Goal: Information Seeking & Learning: Learn about a topic

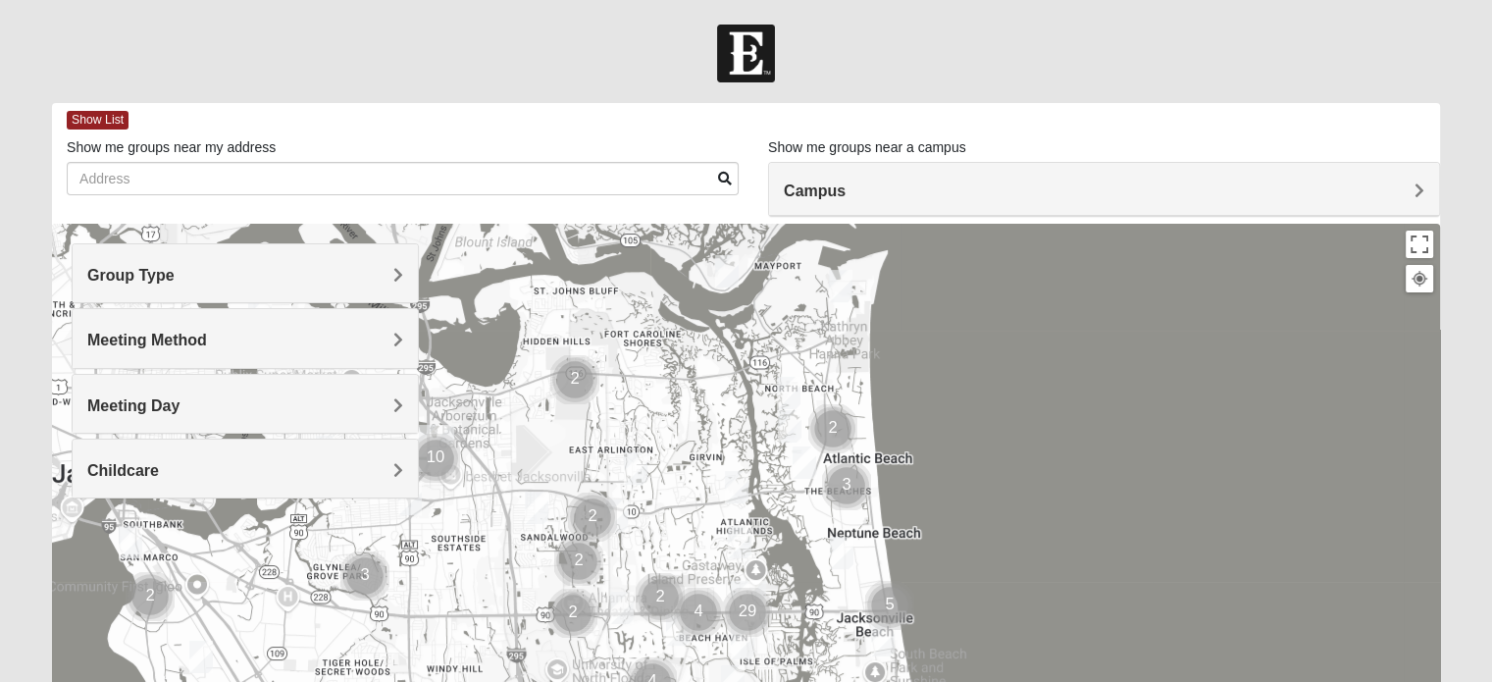
click at [180, 397] on span "Meeting Day" at bounding box center [133, 405] width 92 height 17
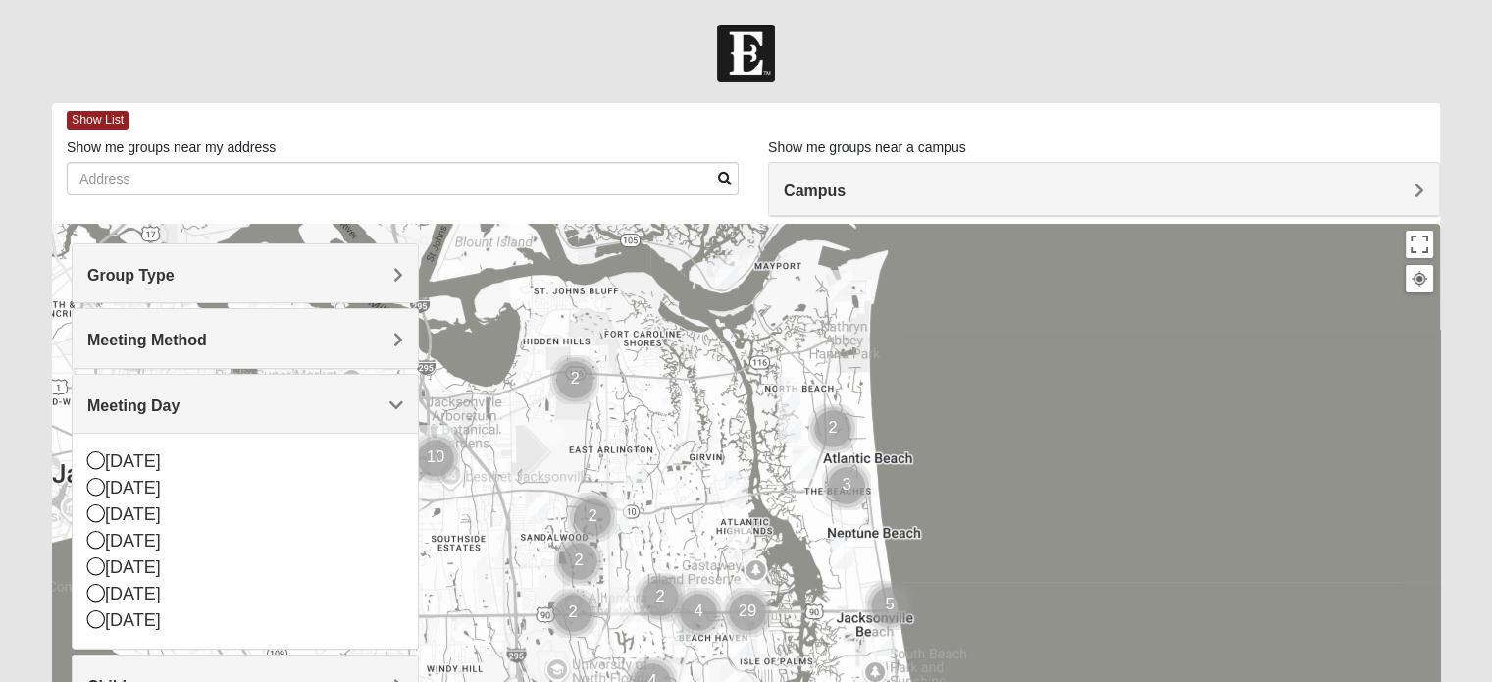
click at [233, 398] on h4 "Meeting Day" at bounding box center [245, 405] width 316 height 19
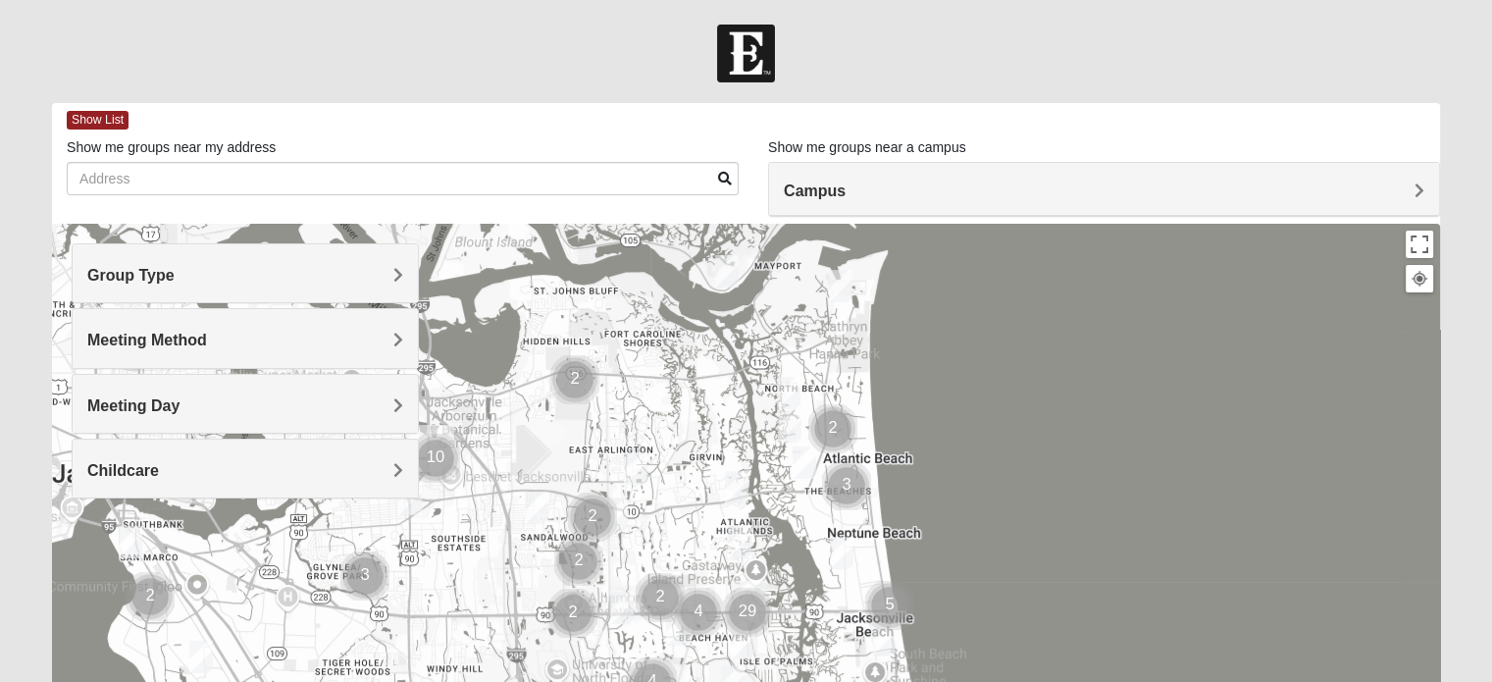
click at [207, 342] on span "Meeting Method" at bounding box center [147, 340] width 120 height 17
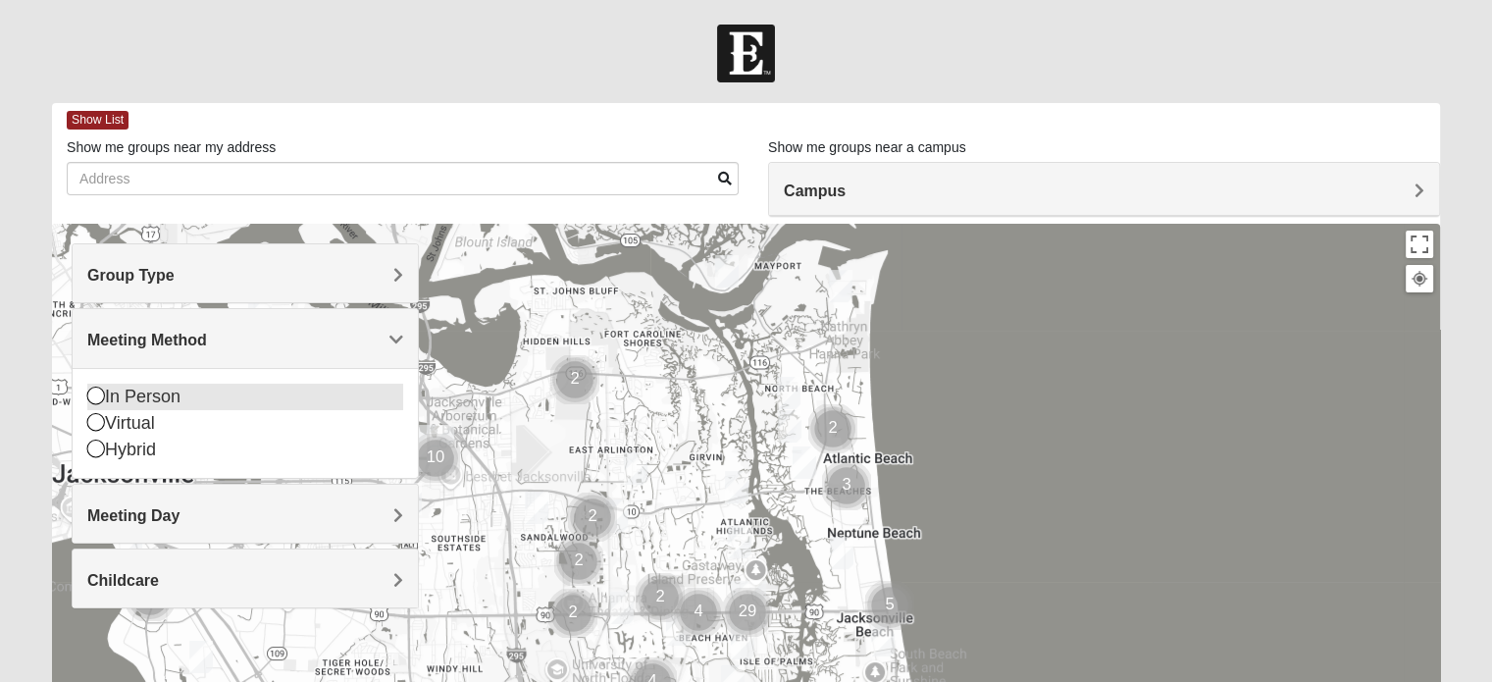
click at [98, 393] on icon at bounding box center [96, 396] width 18 height 18
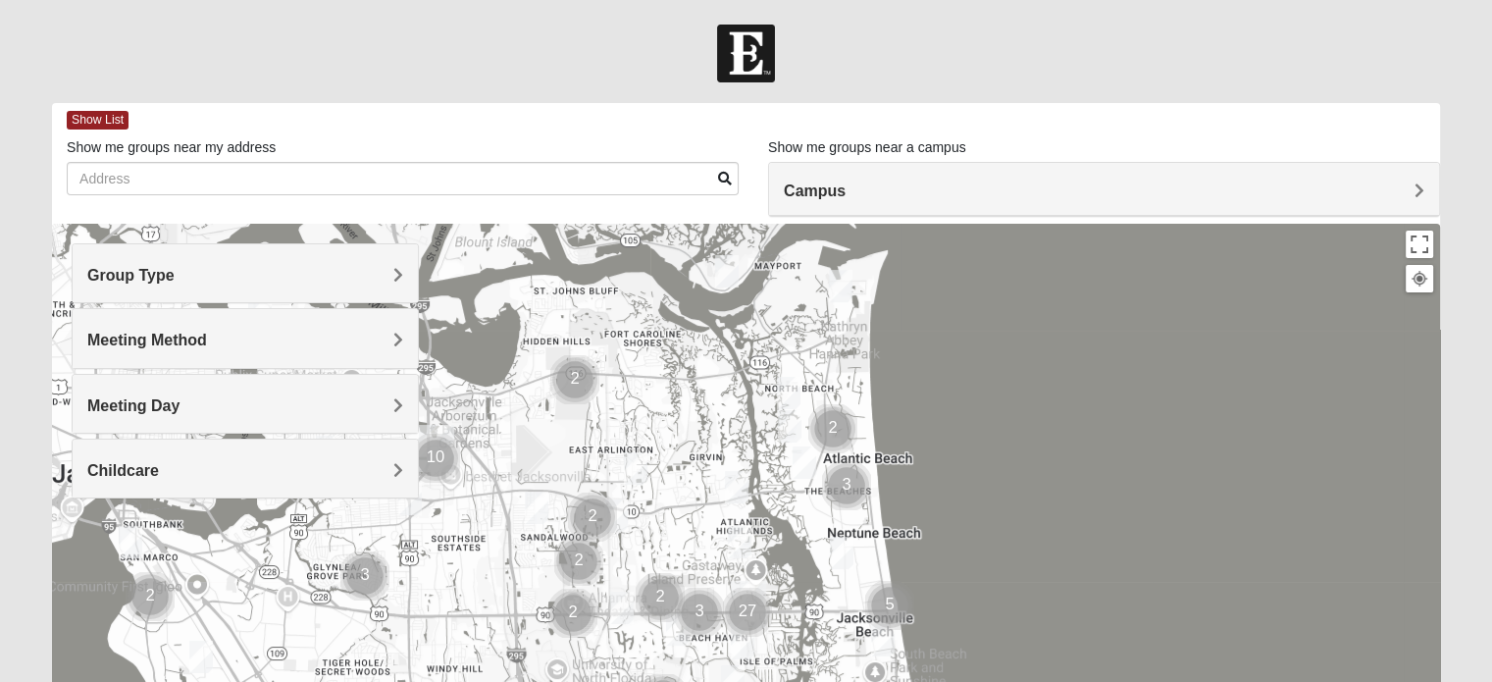
click at [175, 272] on span "Group Type" at bounding box center [130, 275] width 87 height 17
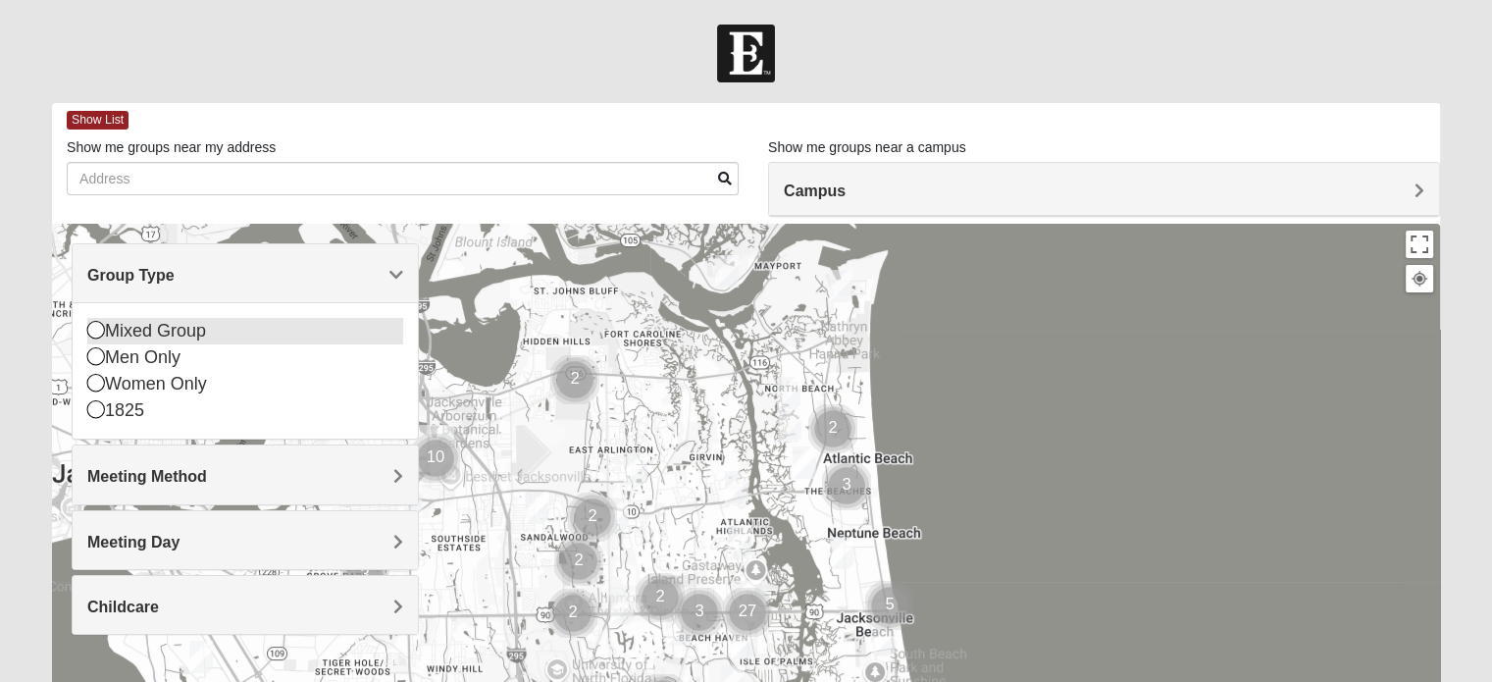
click at [100, 329] on icon at bounding box center [96, 330] width 18 height 18
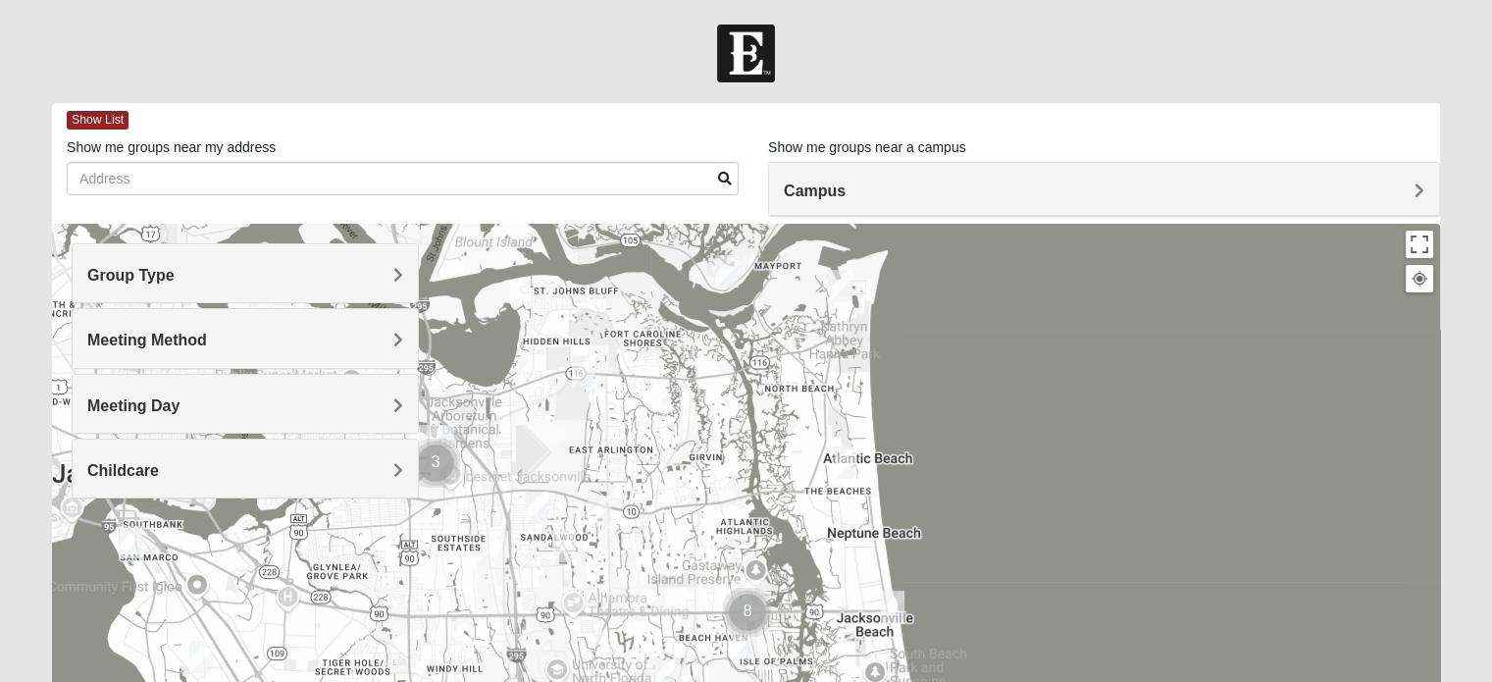
click at [391, 262] on div "Group Type" at bounding box center [245, 273] width 345 height 58
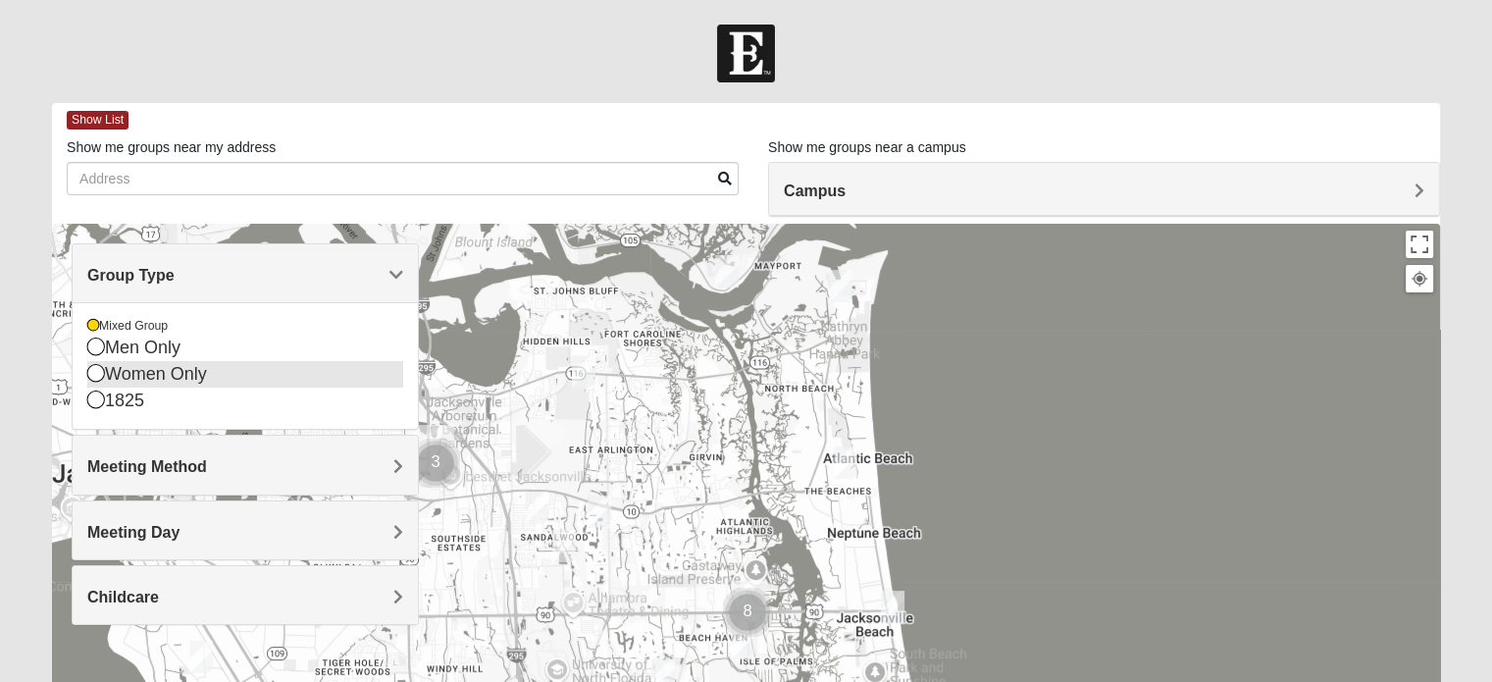
click at [95, 368] on icon at bounding box center [96, 373] width 18 height 18
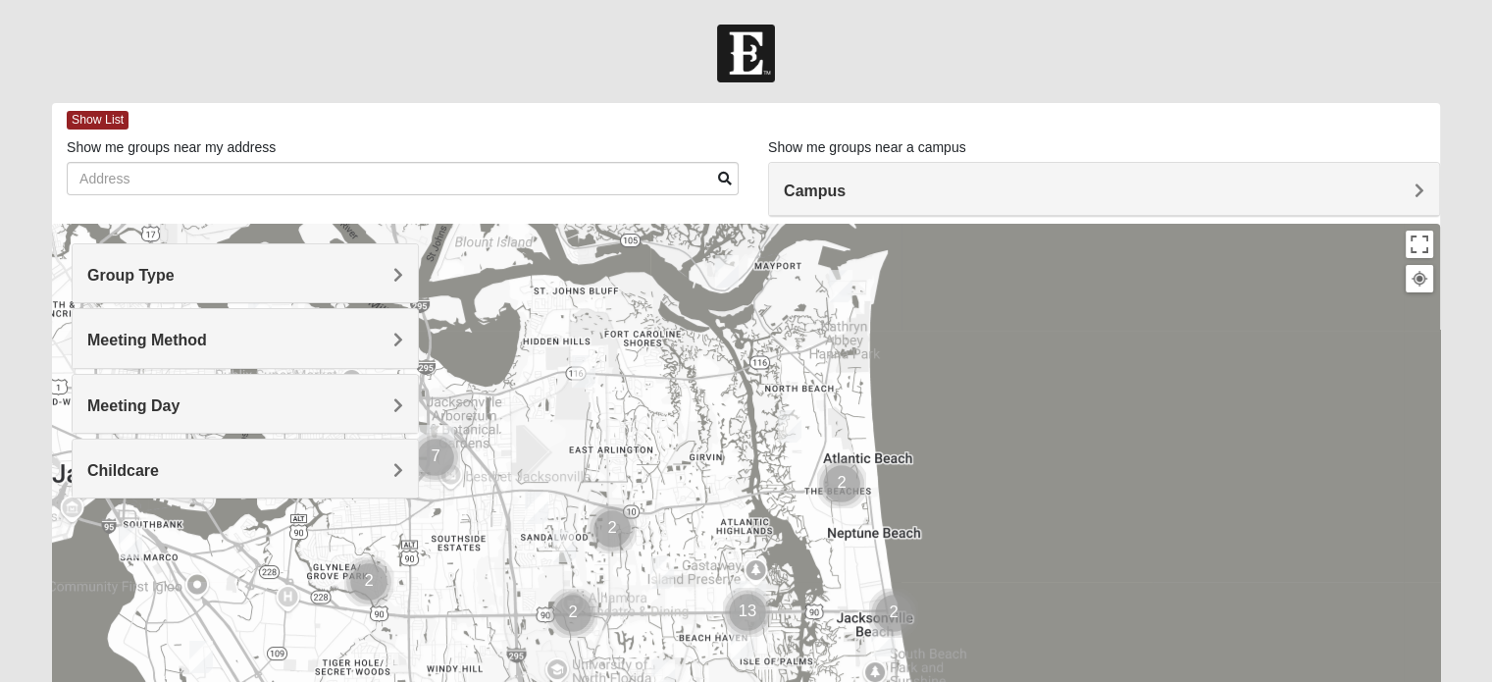
click at [207, 336] on span "Meeting Method" at bounding box center [147, 340] width 120 height 17
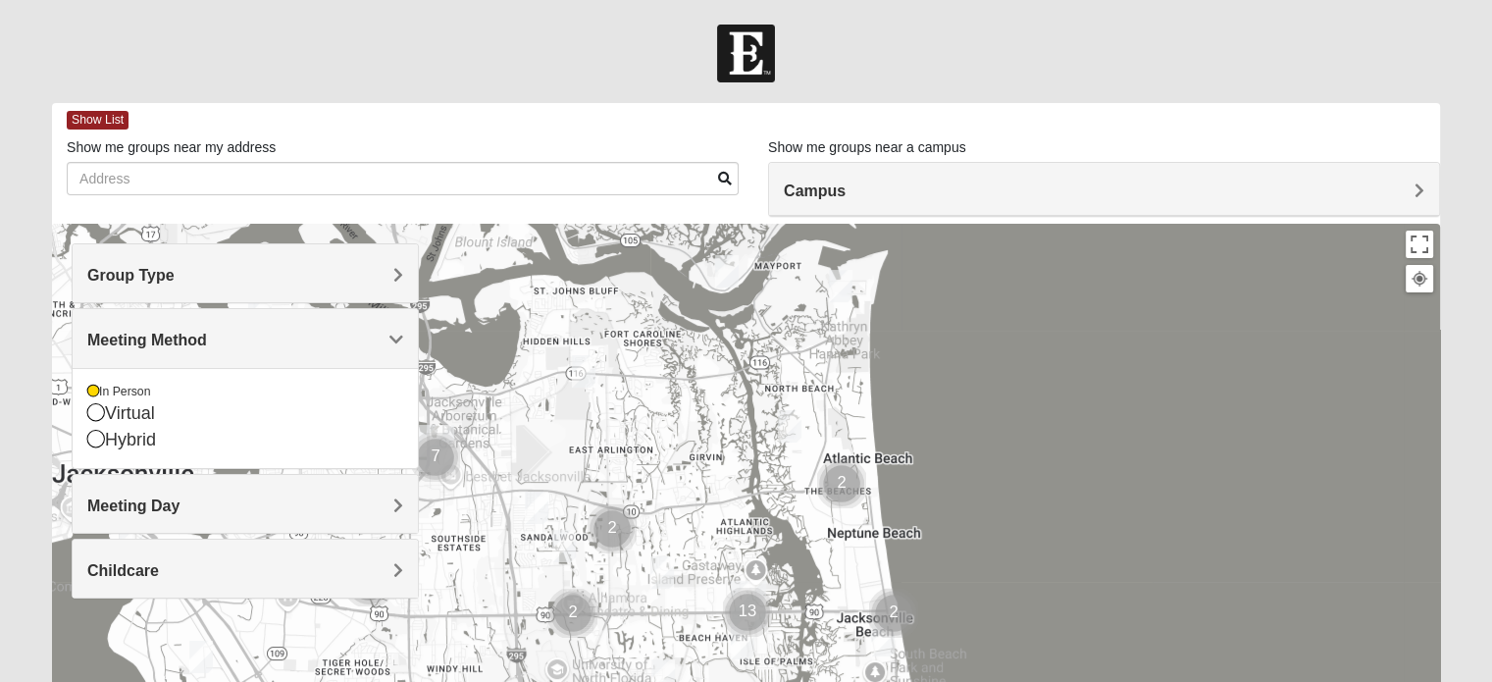
click at [207, 336] on span "Meeting Method" at bounding box center [147, 340] width 120 height 17
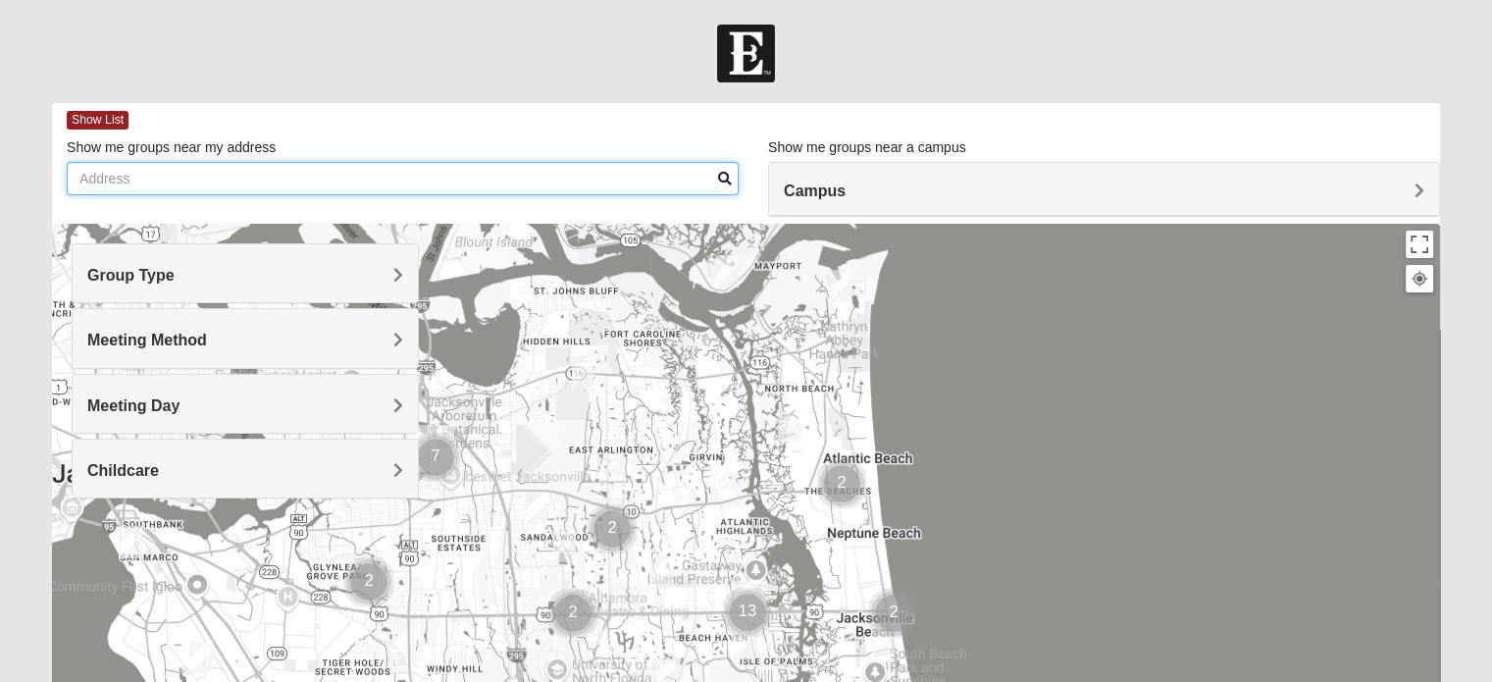
click at [416, 176] on input "Show me groups near my address" at bounding box center [403, 178] width 672 height 33
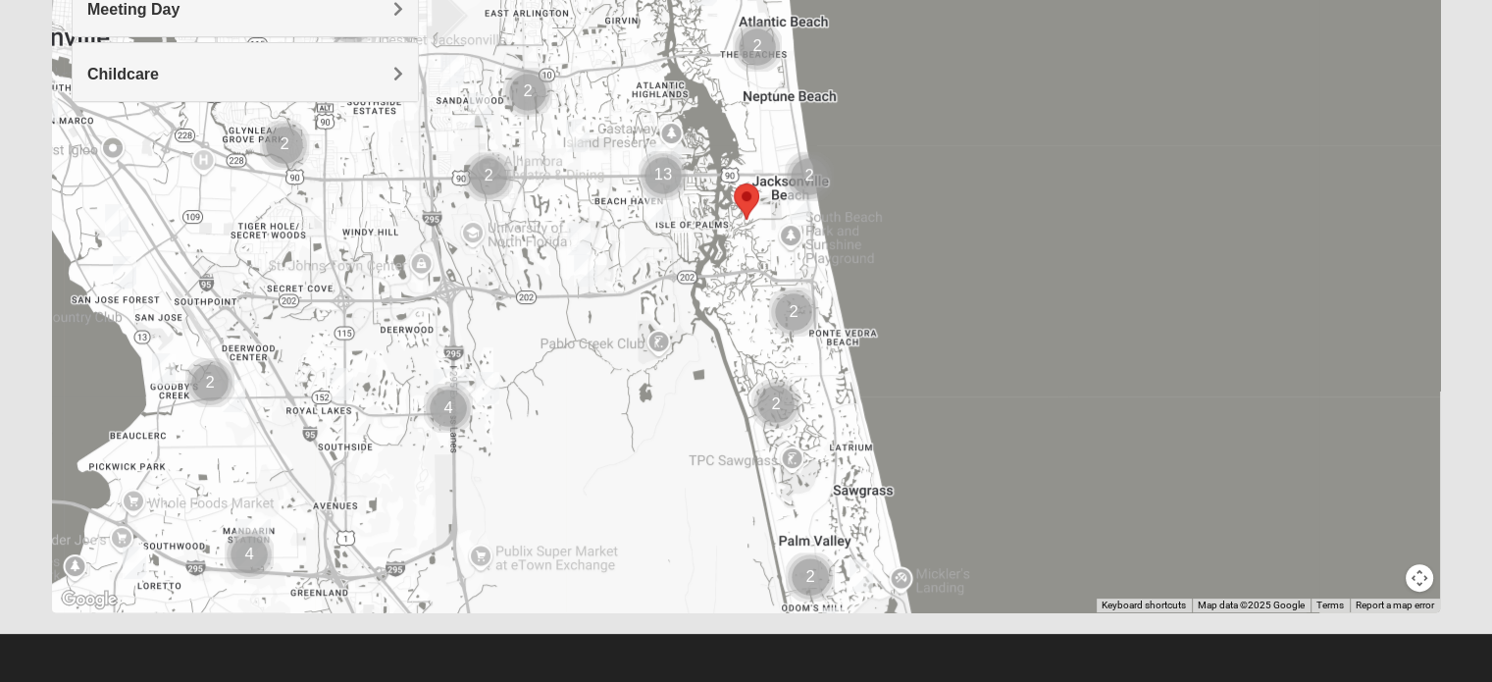
scroll to position [397, 0]
type input "32250"
click at [669, 172] on img "Cluster of 13 groups" at bounding box center [663, 174] width 49 height 49
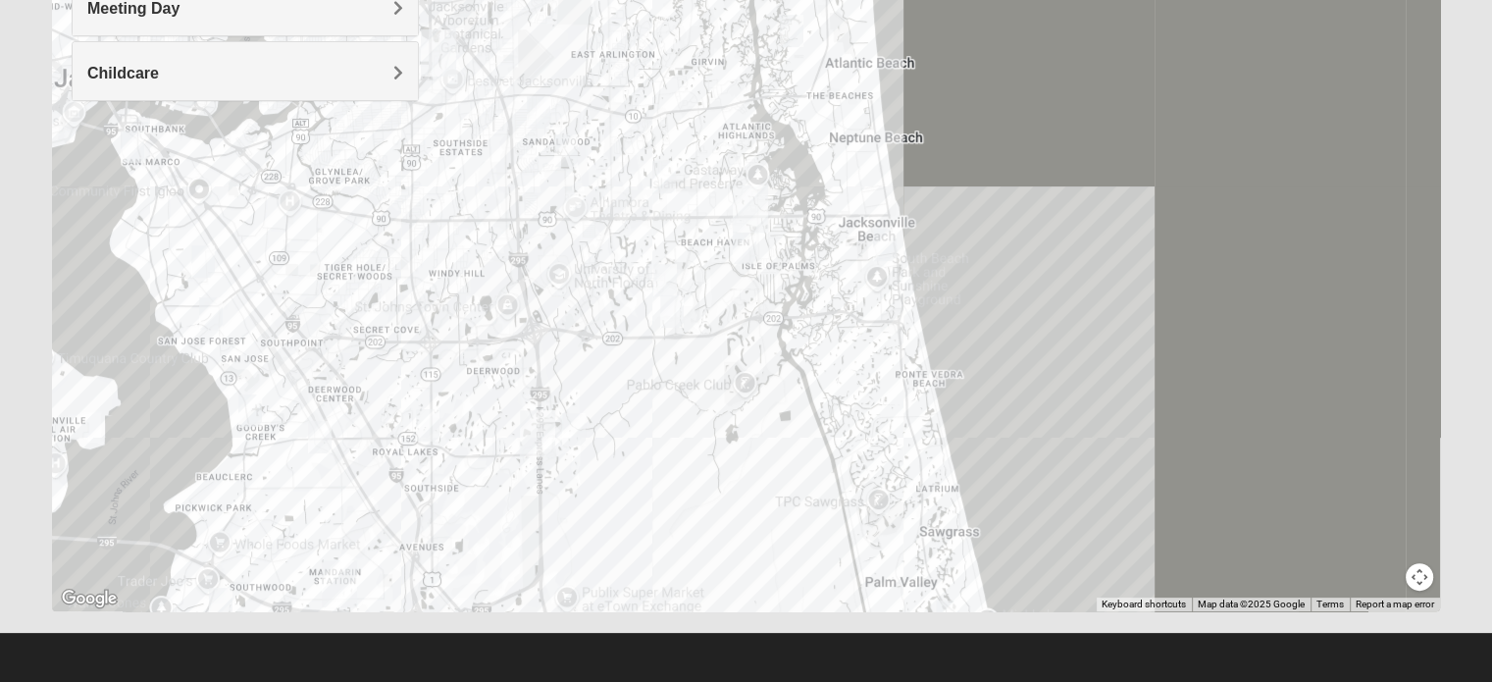
click at [832, 254] on div "To navigate, press the arrow keys." at bounding box center [746, 218] width 1388 height 785
click at [830, 237] on div at bounding box center [746, 218] width 1388 height 785
click at [891, 238] on img "Womens Harnek/Holterman 32250" at bounding box center [885, 245] width 24 height 32
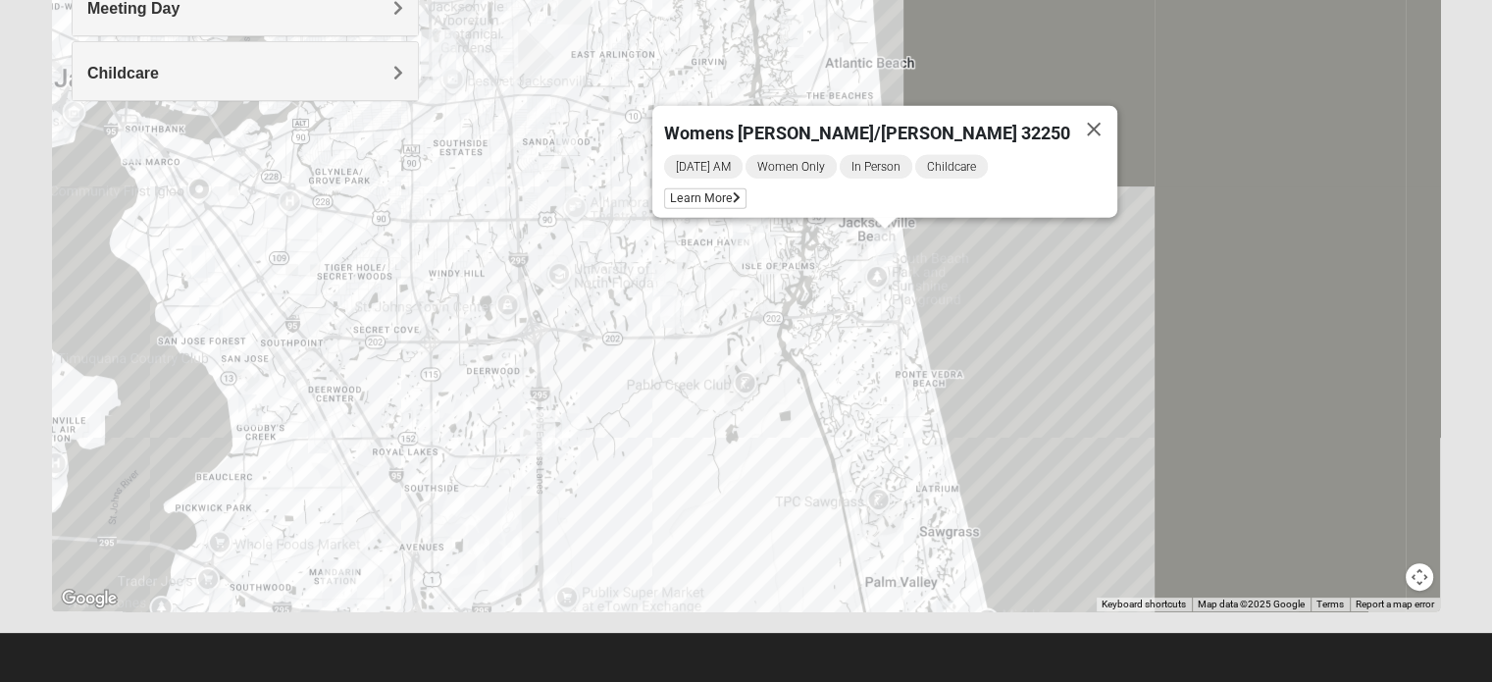
click at [1001, 258] on div "Womens [PERSON_NAME]/[PERSON_NAME] 32250 [DATE] AM Women Only In Person Childca…" at bounding box center [746, 218] width 1388 height 785
click at [835, 243] on div "Womens [PERSON_NAME]/[PERSON_NAME] 32250 [DATE] AM Women Only In Person Childca…" at bounding box center [746, 218] width 1388 height 785
click at [747, 190] on span "Learn More" at bounding box center [705, 198] width 82 height 21
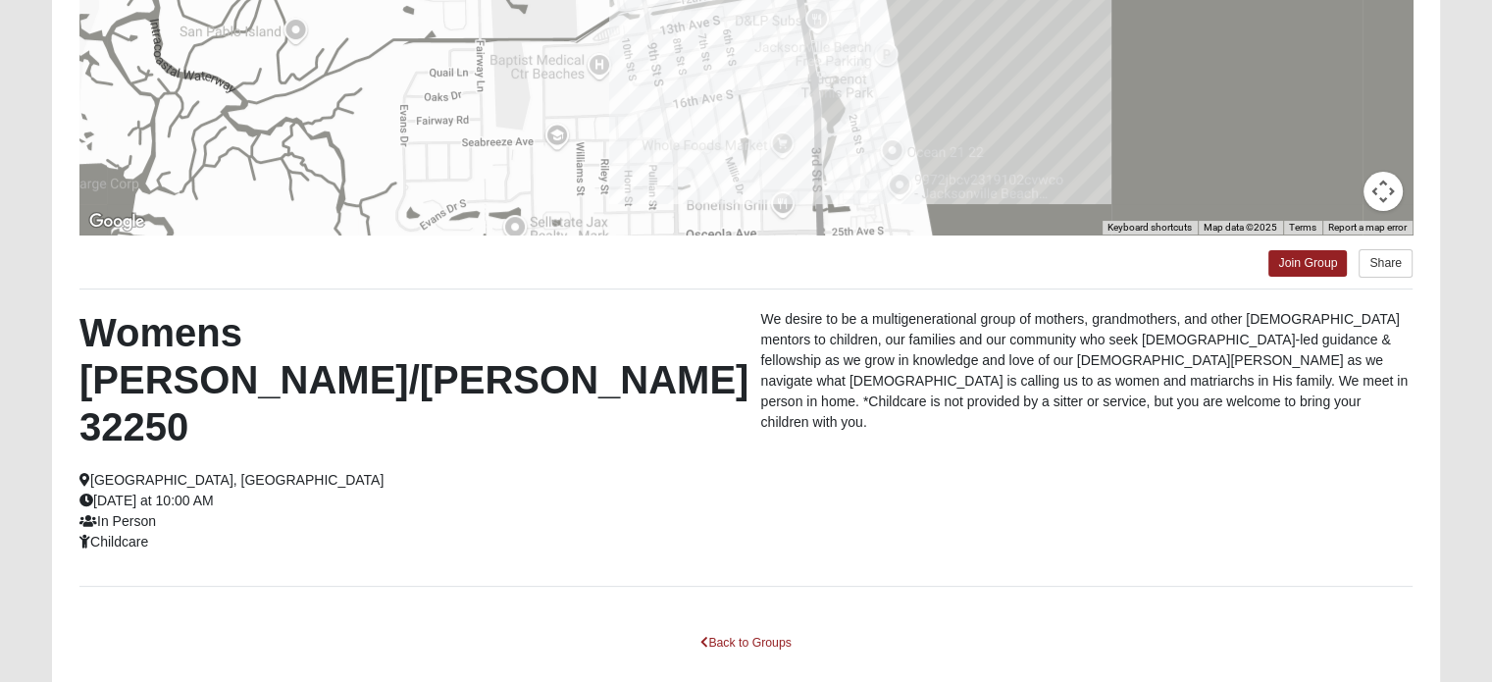
scroll to position [379, 0]
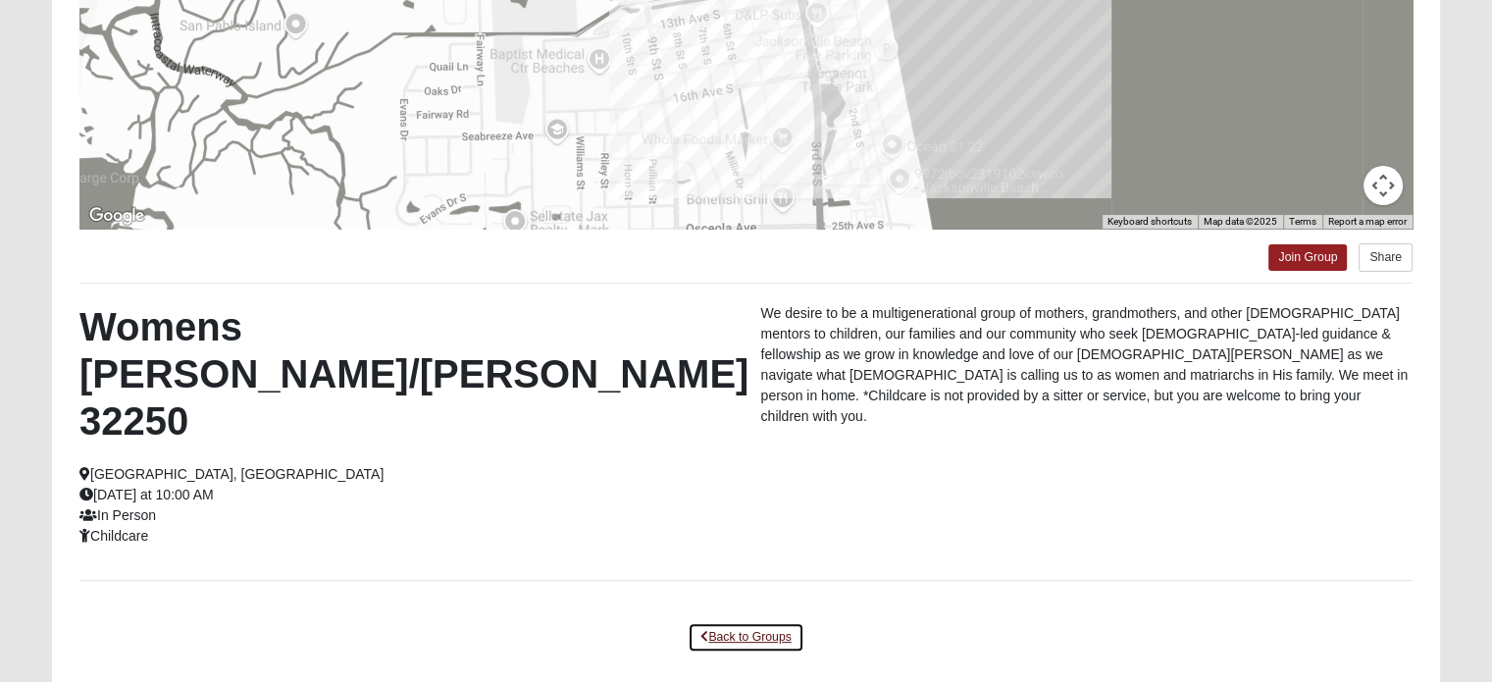
click at [730, 622] on link "Back to Groups" at bounding box center [746, 637] width 116 height 30
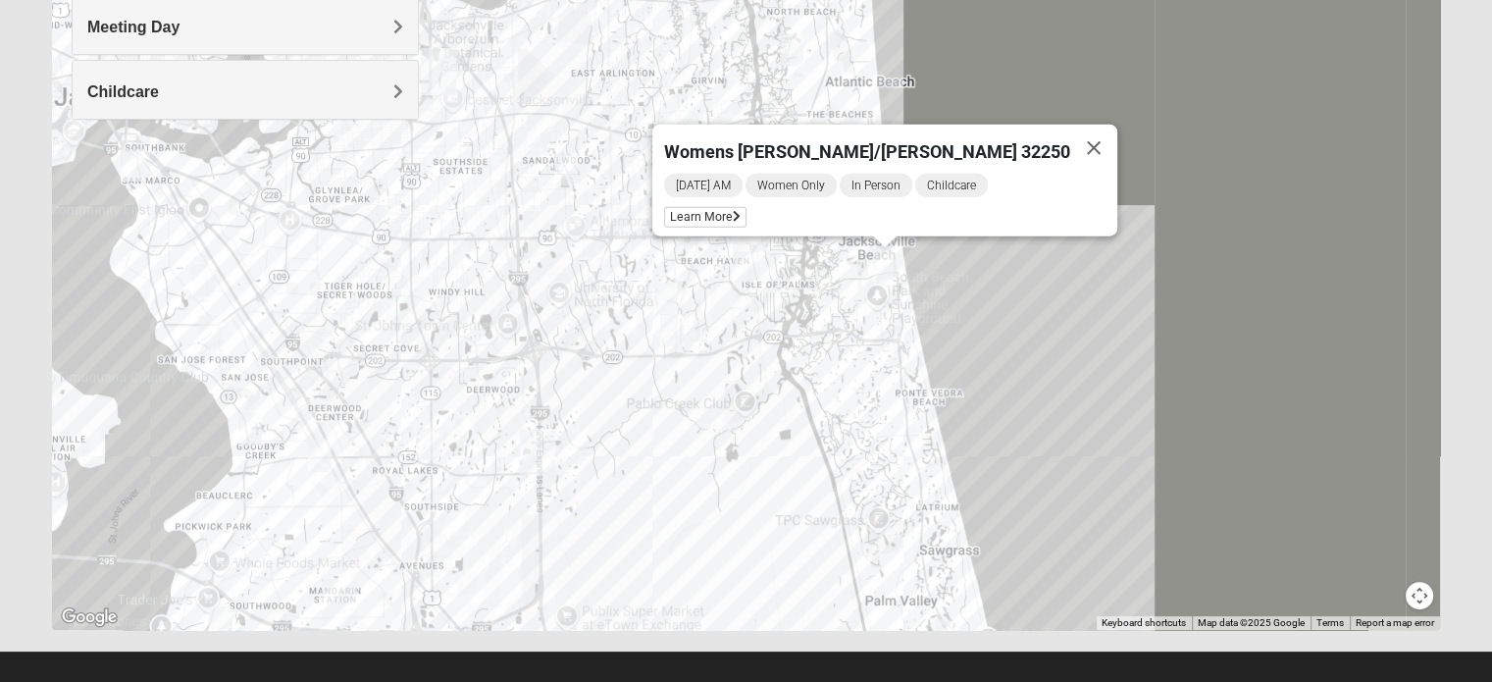
click at [830, 256] on div "Womens [PERSON_NAME]/[PERSON_NAME] 32250 [DATE] AM Women Only In Person Childca…" at bounding box center [746, 237] width 1388 height 785
click at [1070, 134] on button "Close" at bounding box center [1093, 148] width 47 height 47
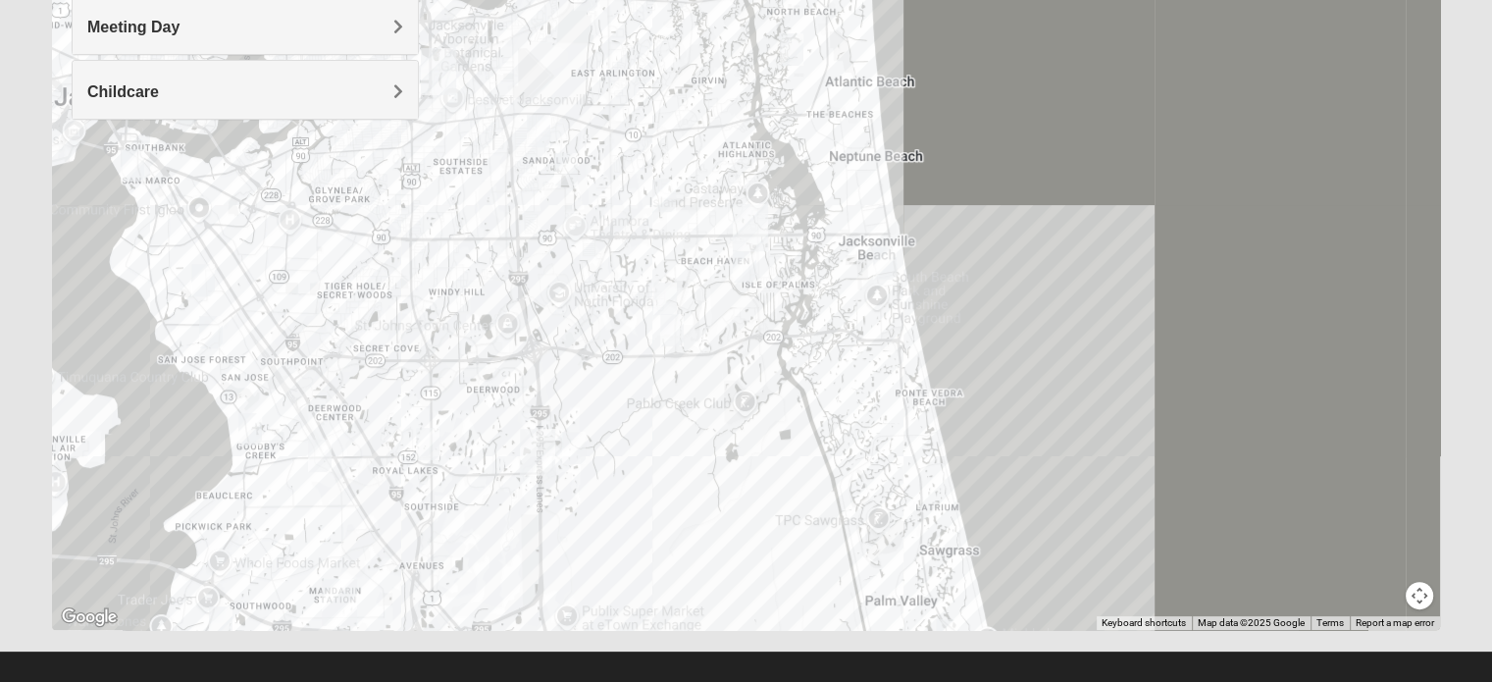
click at [837, 268] on div "To navigate, press the arrow keys." at bounding box center [746, 237] width 1388 height 785
click at [837, 268] on div at bounding box center [746, 237] width 1388 height 785
click at [875, 371] on div at bounding box center [746, 237] width 1388 height 785
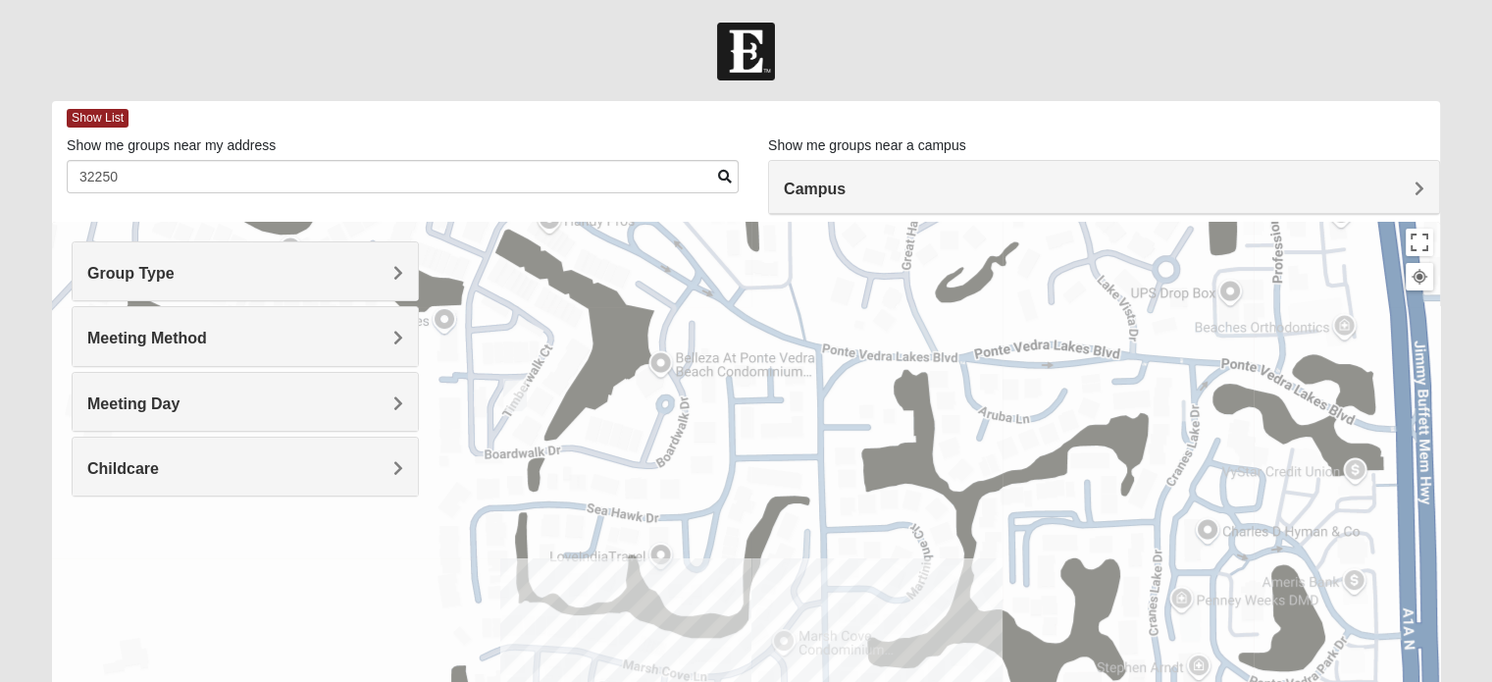
scroll to position [0, 0]
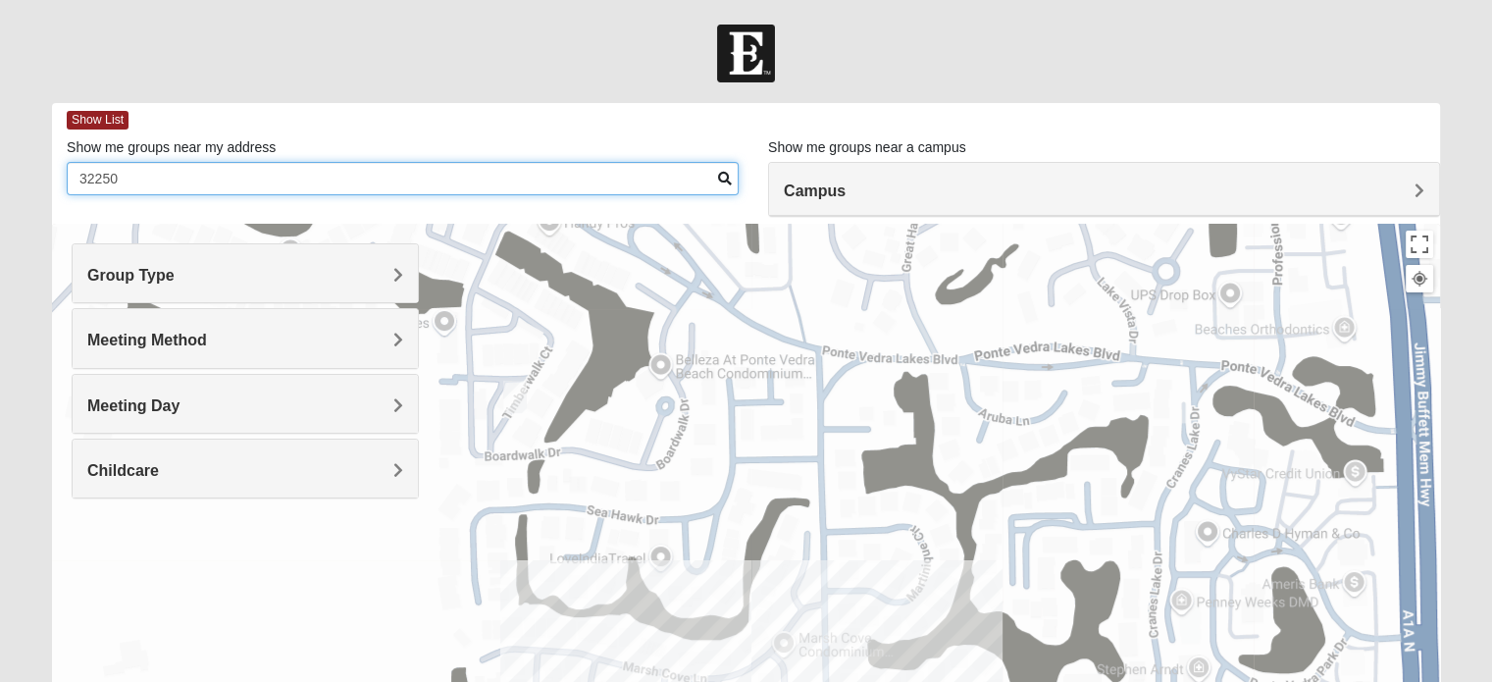
click at [132, 184] on input "32250" at bounding box center [403, 178] width 672 height 33
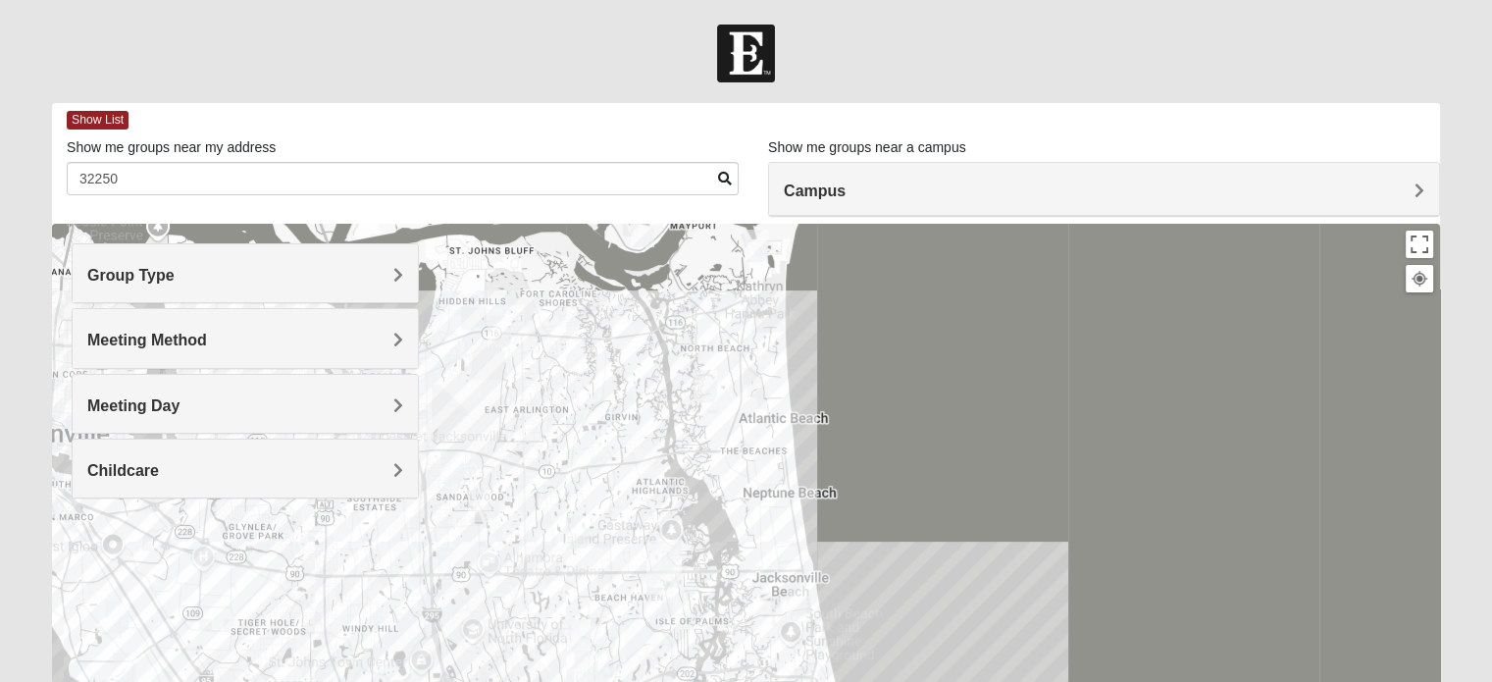
click at [764, 445] on div at bounding box center [746, 616] width 1388 height 785
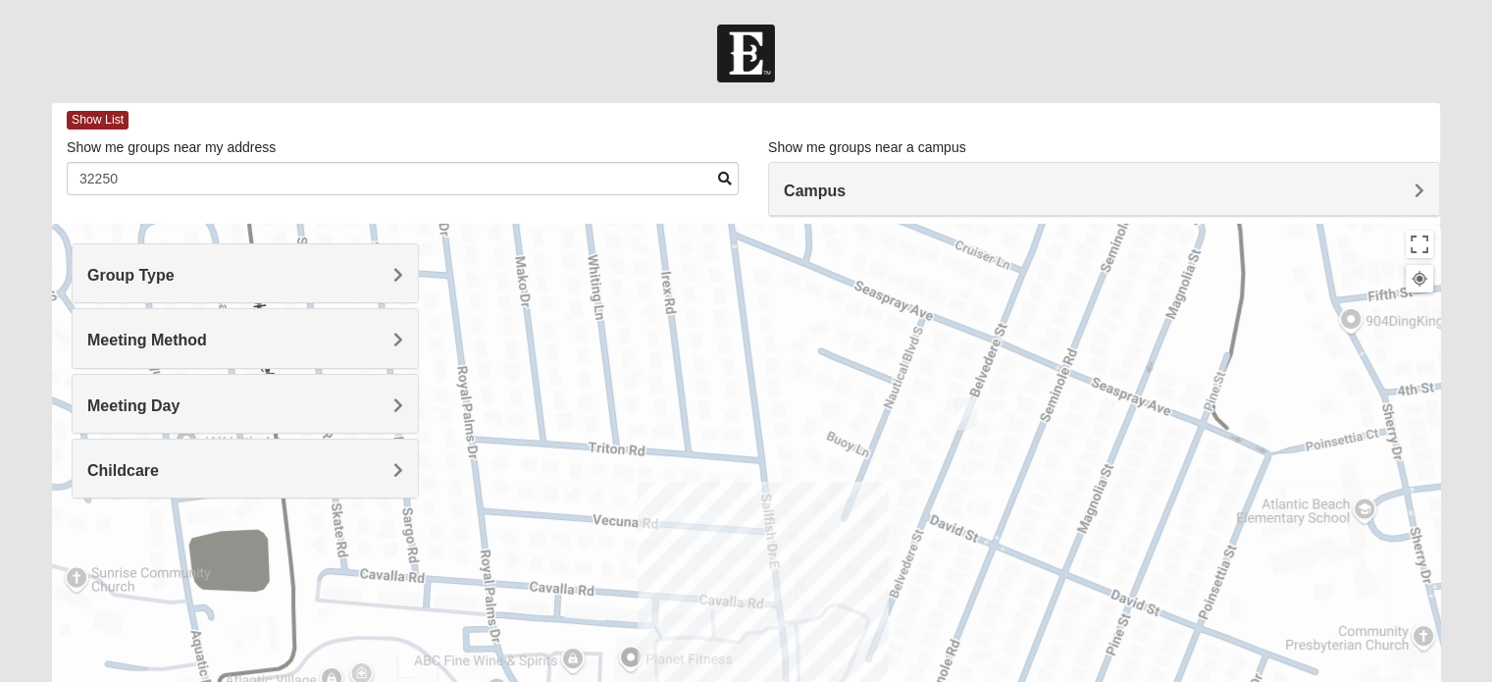
click at [297, 274] on h4 "Group Type" at bounding box center [245, 275] width 316 height 19
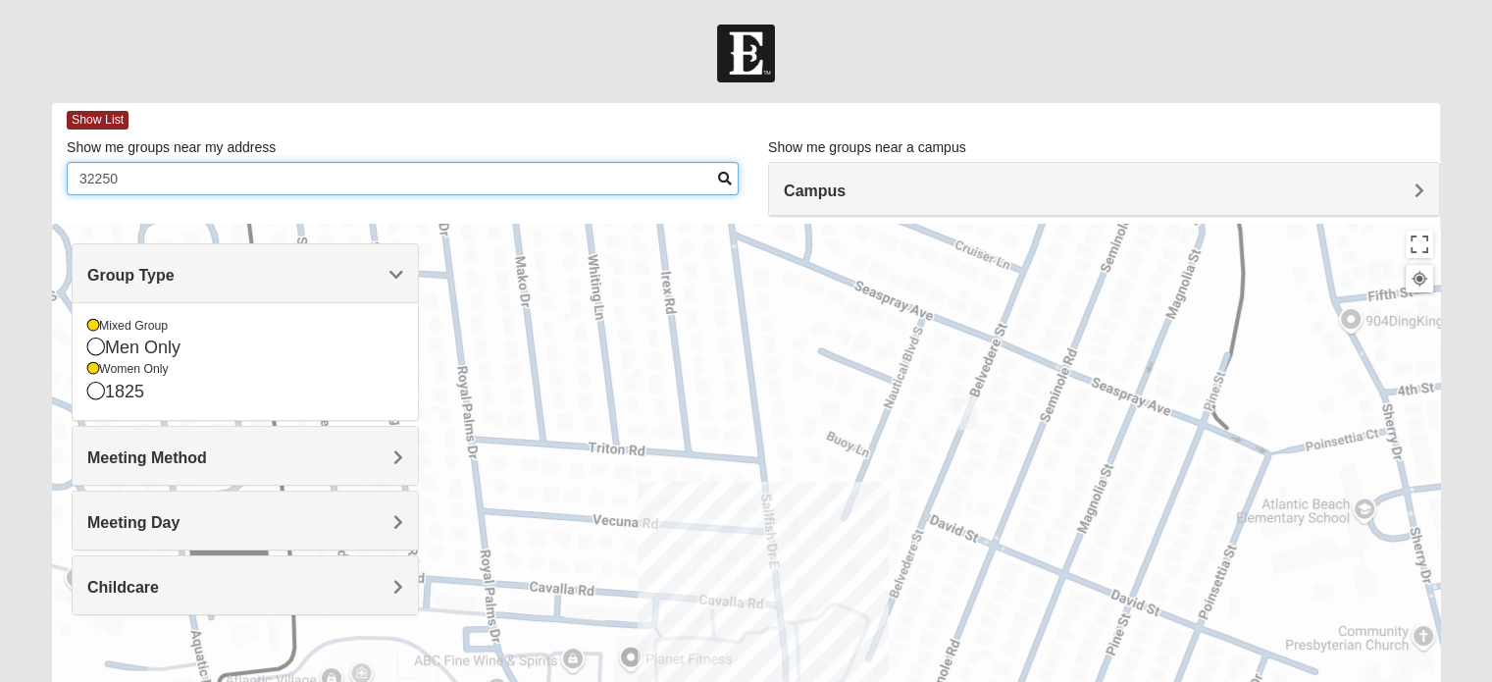
click at [160, 172] on input "32250" at bounding box center [403, 178] width 672 height 33
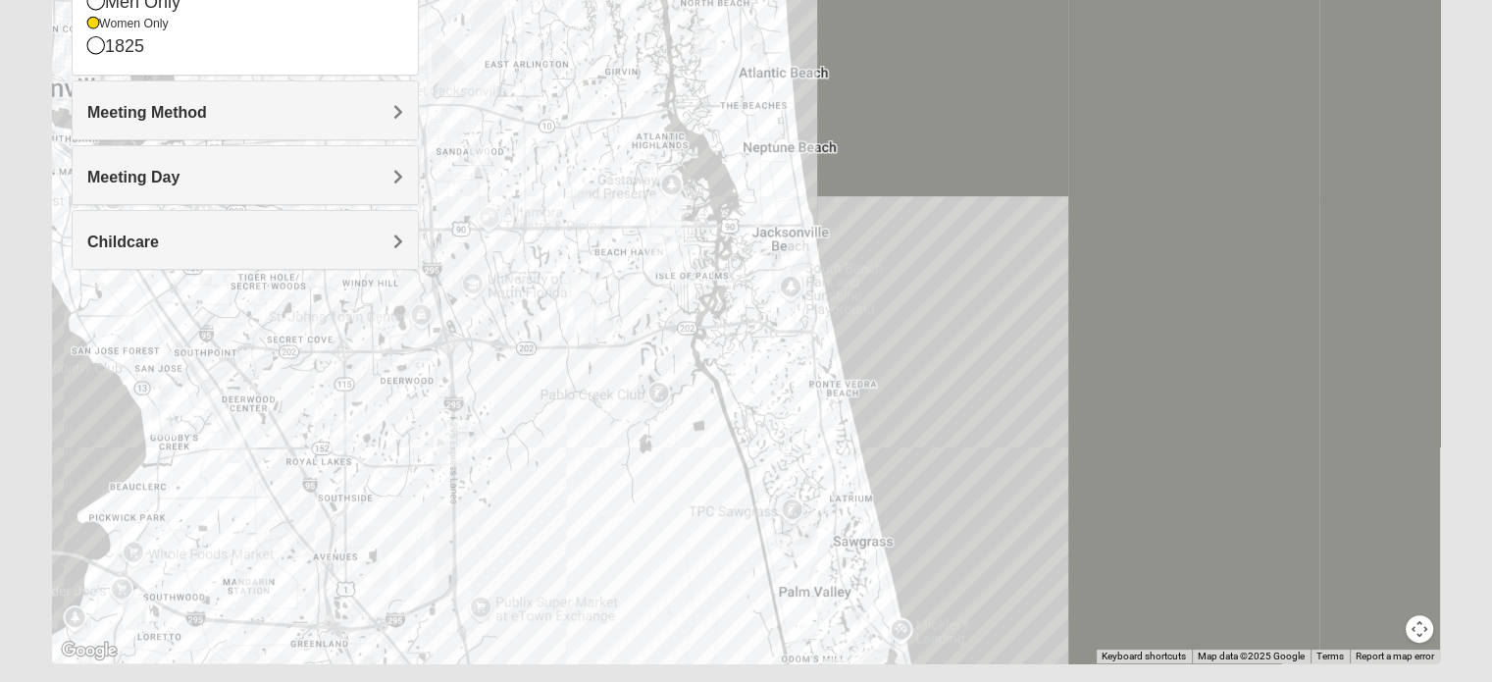
scroll to position [353, 0]
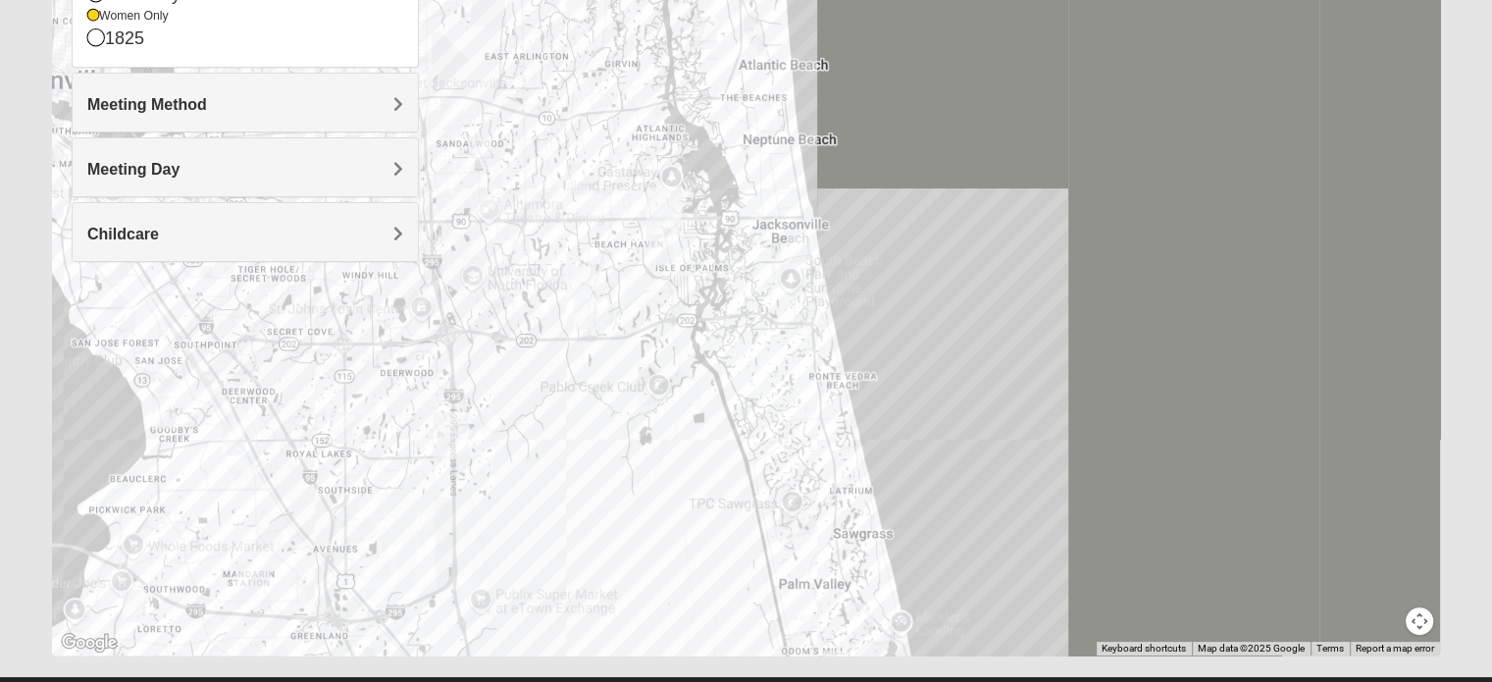
click at [797, 352] on div at bounding box center [746, 263] width 1388 height 785
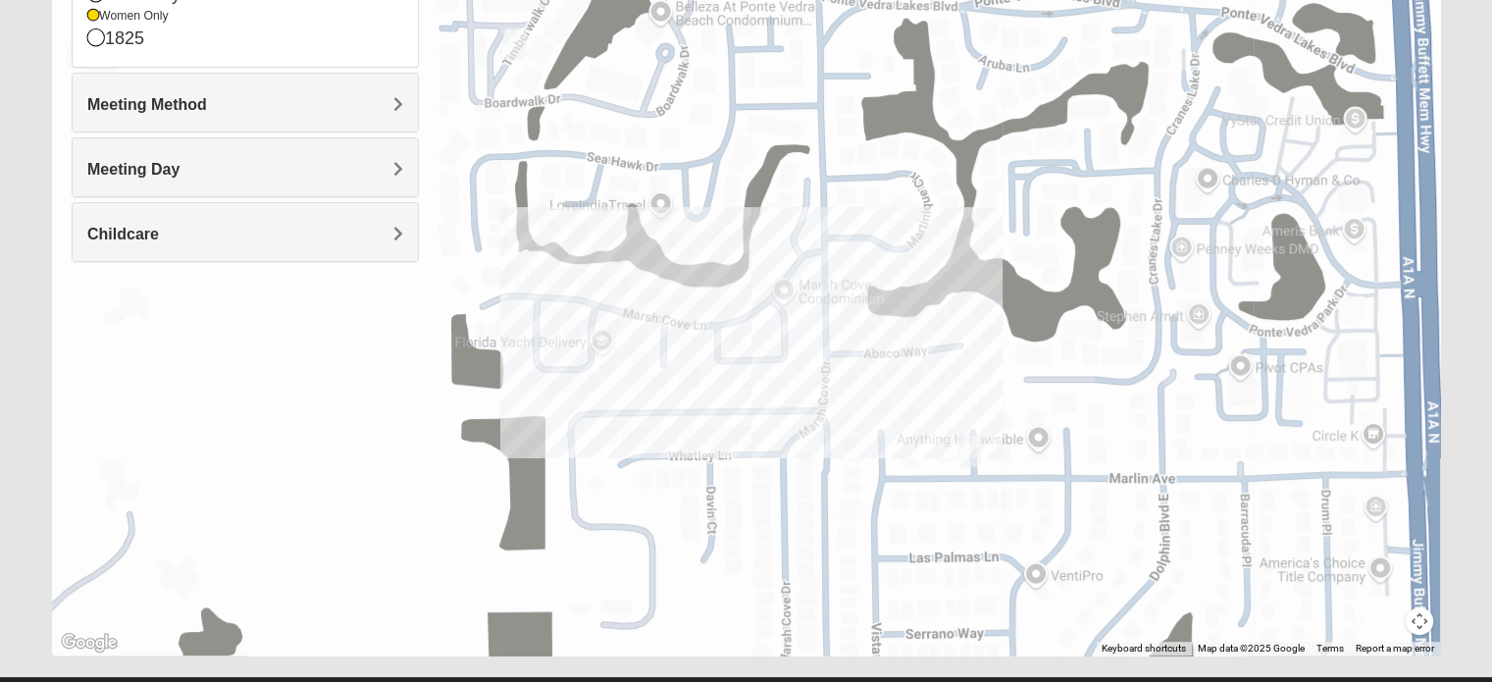
click at [969, 465] on img "Womens Barker/Johnson 32082" at bounding box center [970, 451] width 24 height 32
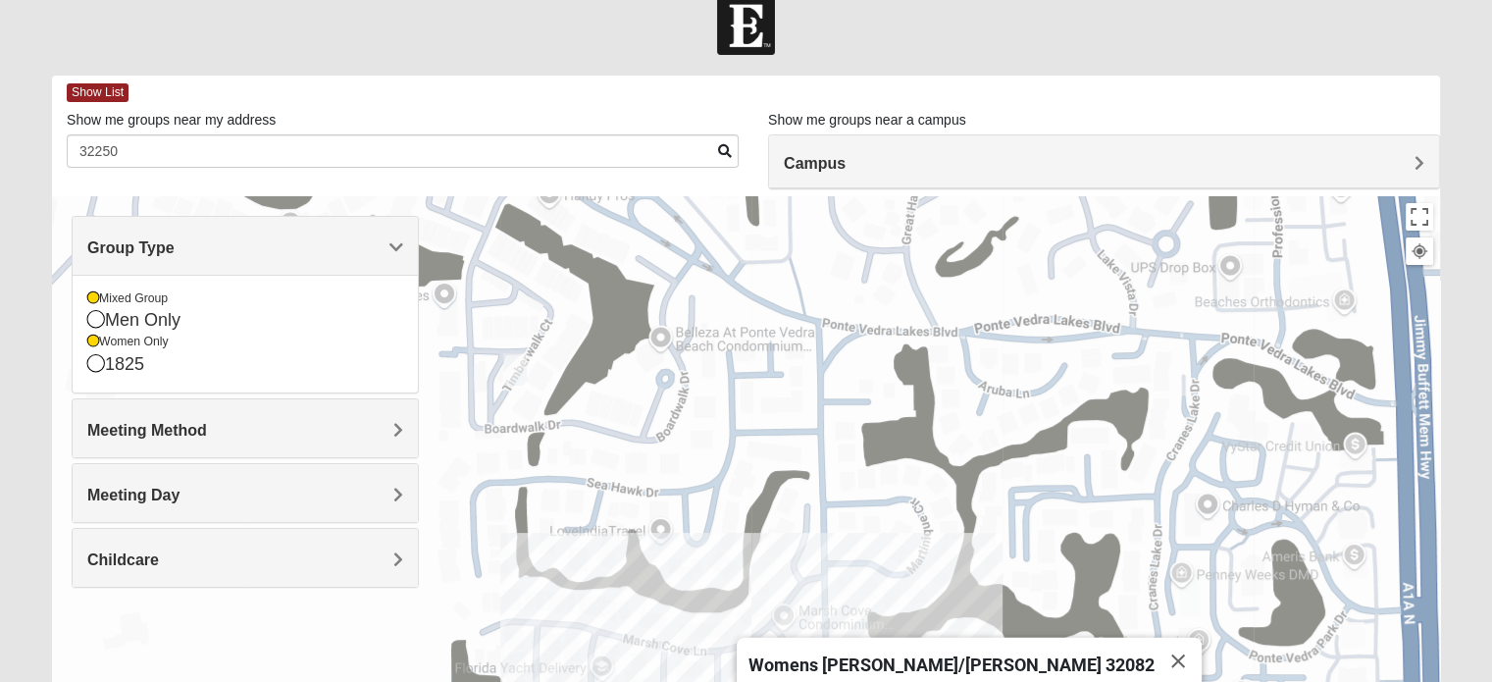
scroll to position [0, 0]
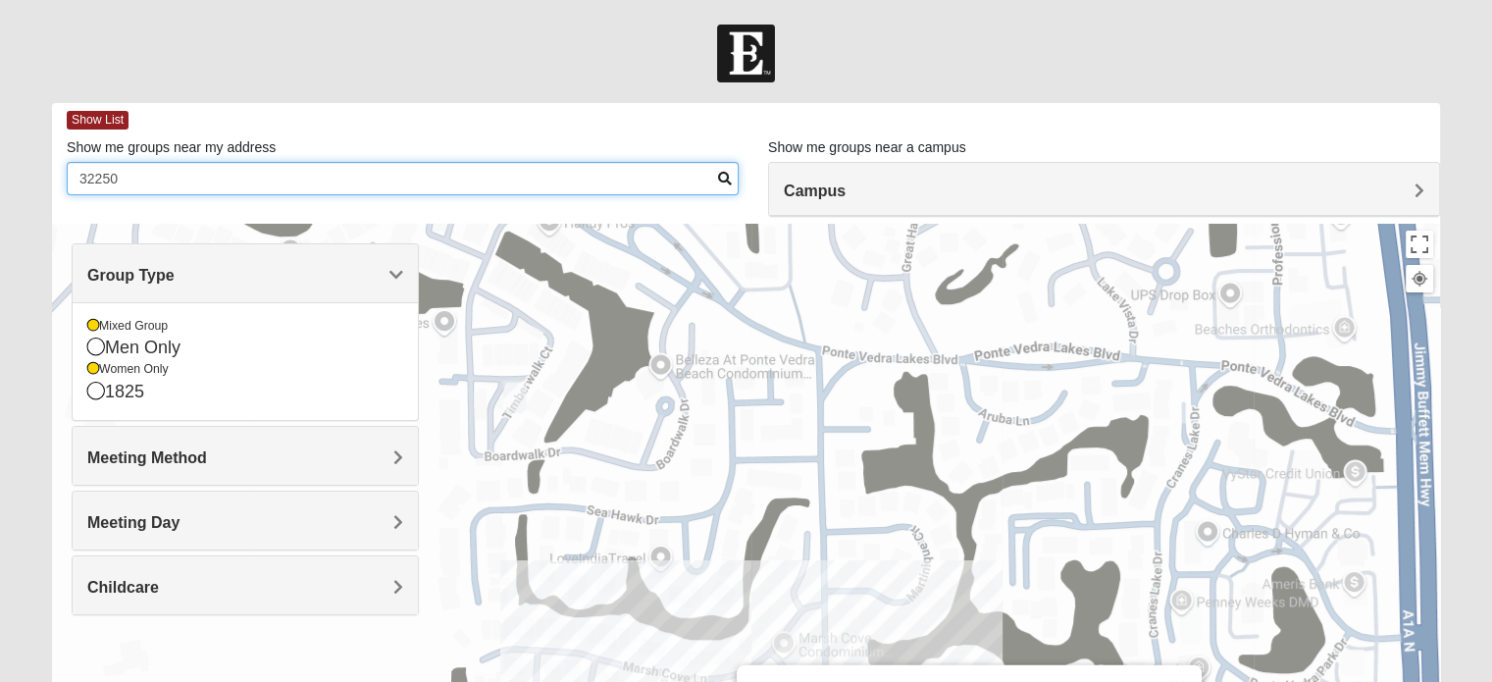
click at [169, 191] on input "32250" at bounding box center [403, 178] width 672 height 33
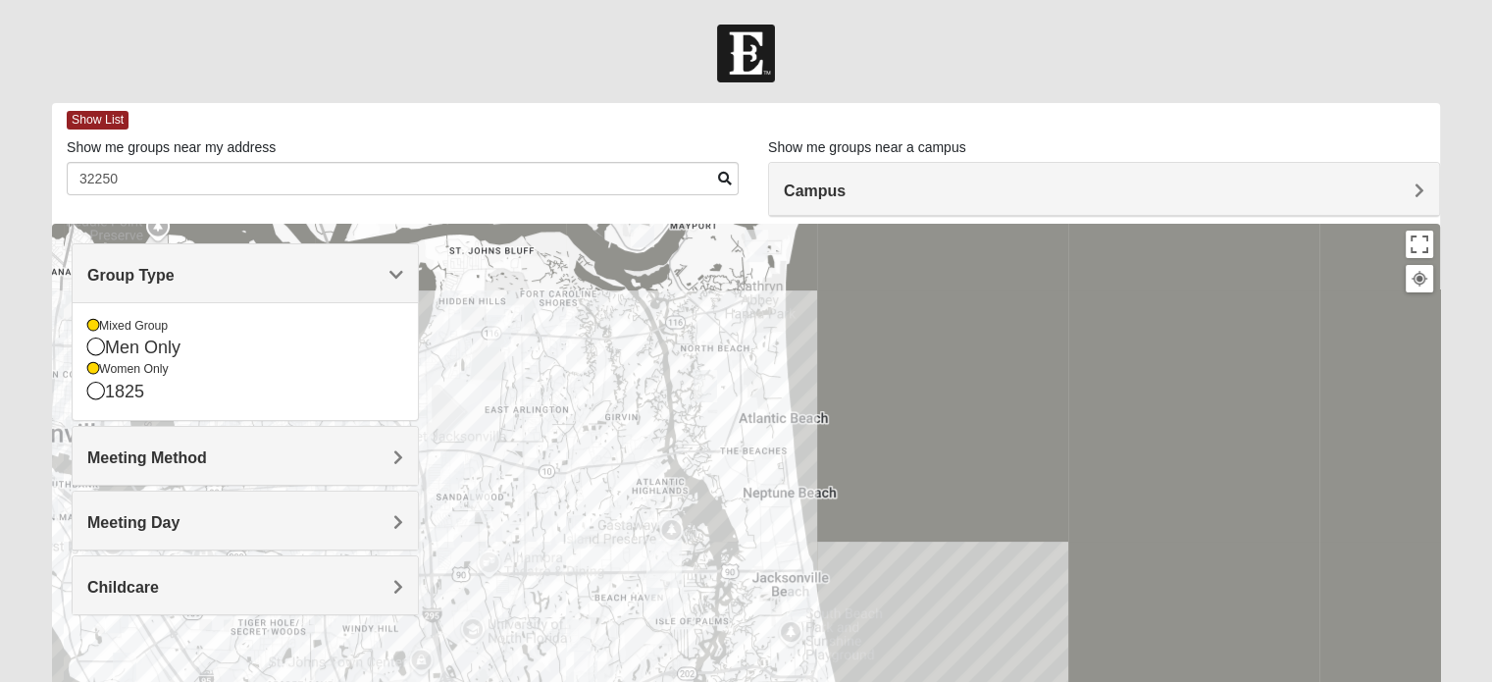
click at [745, 599] on div at bounding box center [746, 616] width 1388 height 785
click at [802, 595] on img "Womens Harnek/Holterman 32250" at bounding box center [799, 600] width 24 height 32
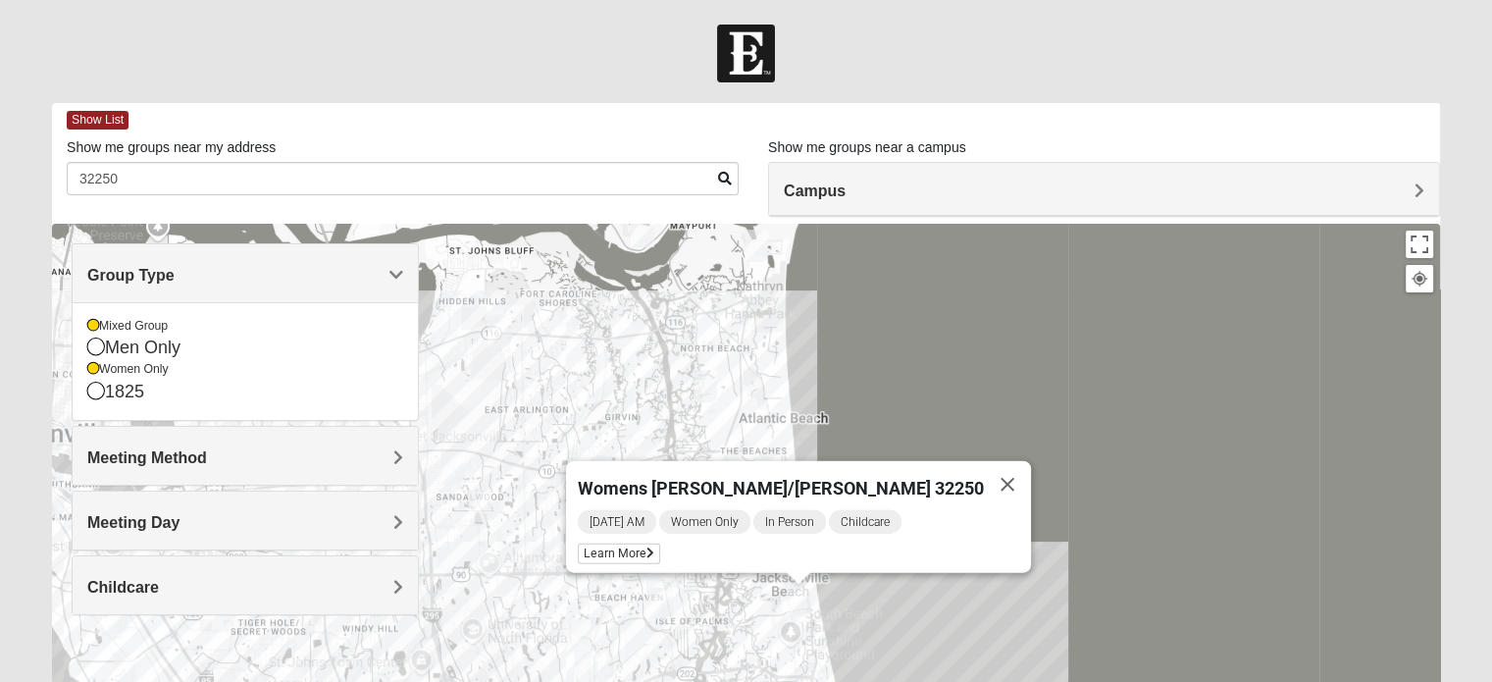
click at [751, 596] on div "Womens [PERSON_NAME]/[PERSON_NAME] 32250 [DATE] AM Women Only In Person Childca…" at bounding box center [746, 616] width 1388 height 785
click at [984, 470] on button "Close" at bounding box center [1007, 484] width 47 height 47
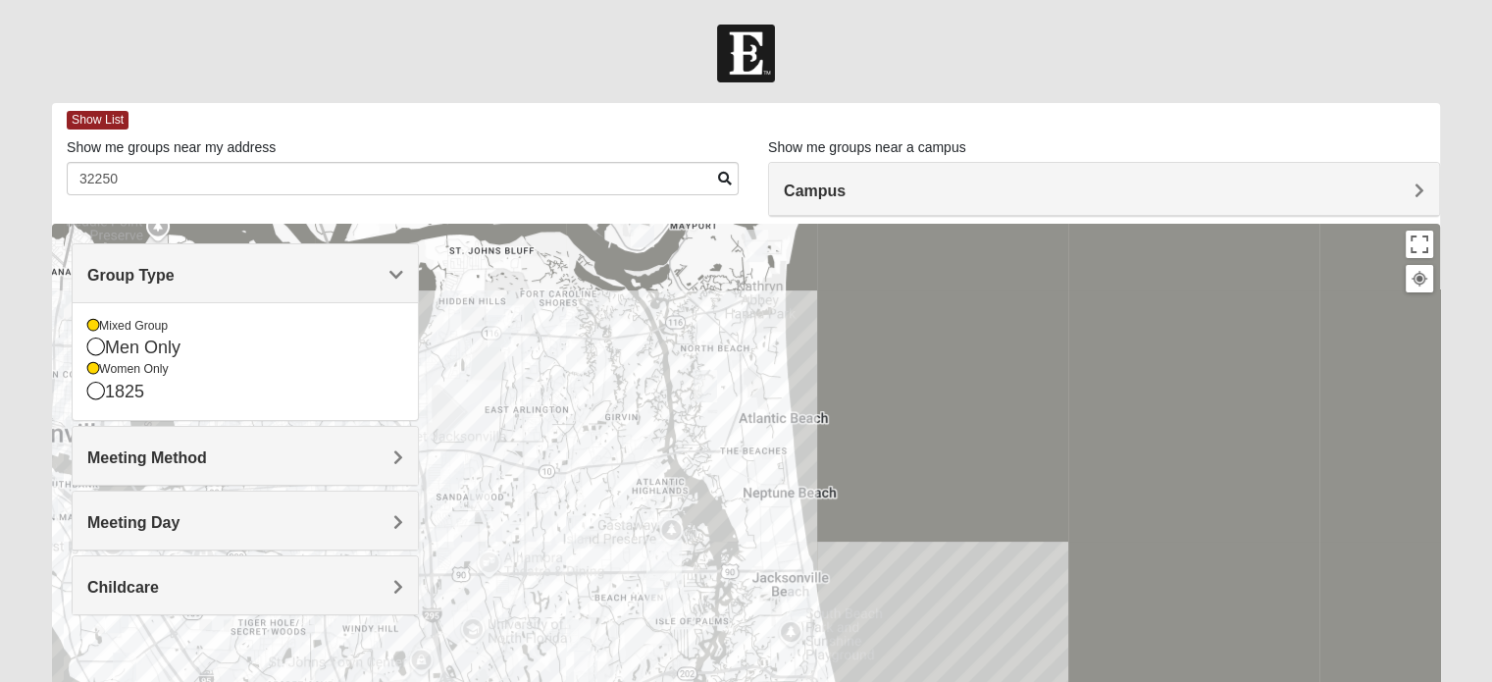
click at [746, 595] on div at bounding box center [746, 616] width 1388 height 785
click at [705, 392] on img "Womens Gatch 32233" at bounding box center [706, 386] width 24 height 32
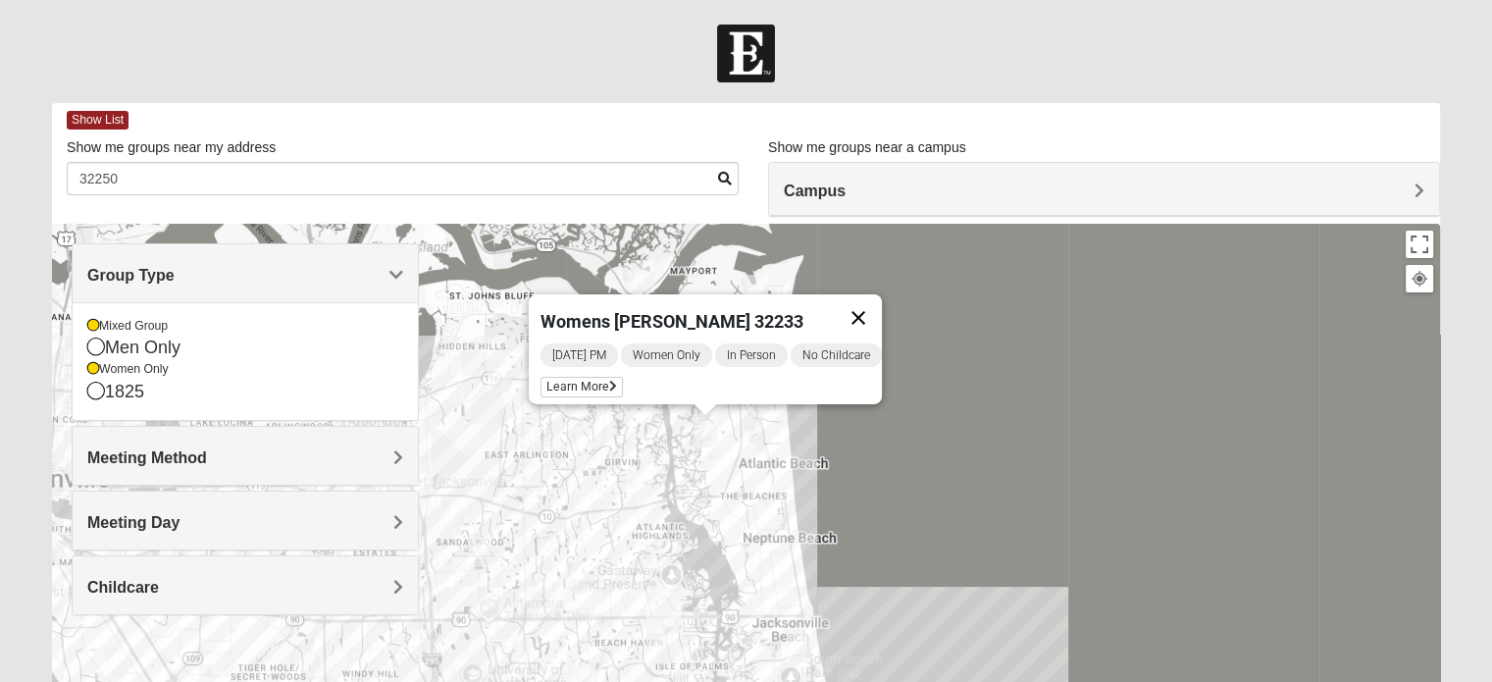
click at [872, 301] on button "Close" at bounding box center [858, 317] width 47 height 47
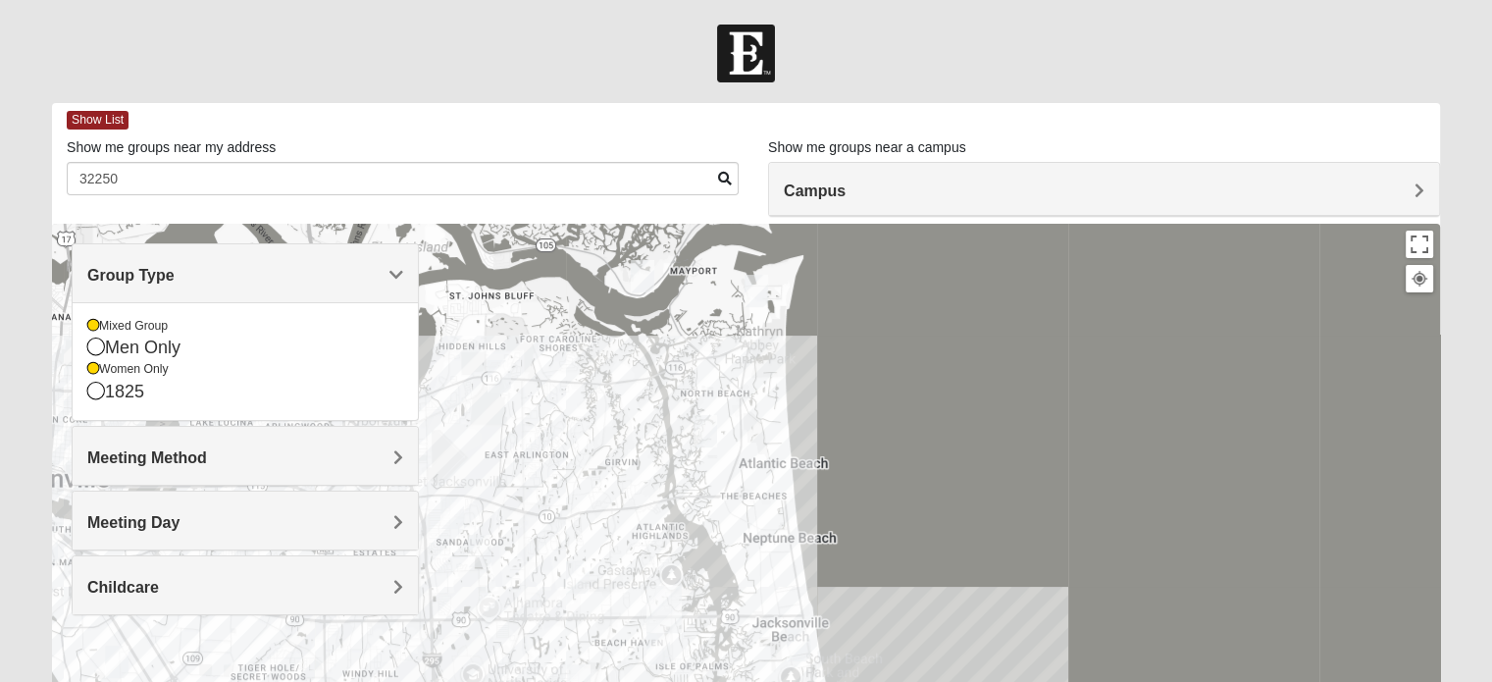
click at [663, 652] on img "Mixed Irish 32224" at bounding box center [659, 648] width 24 height 32
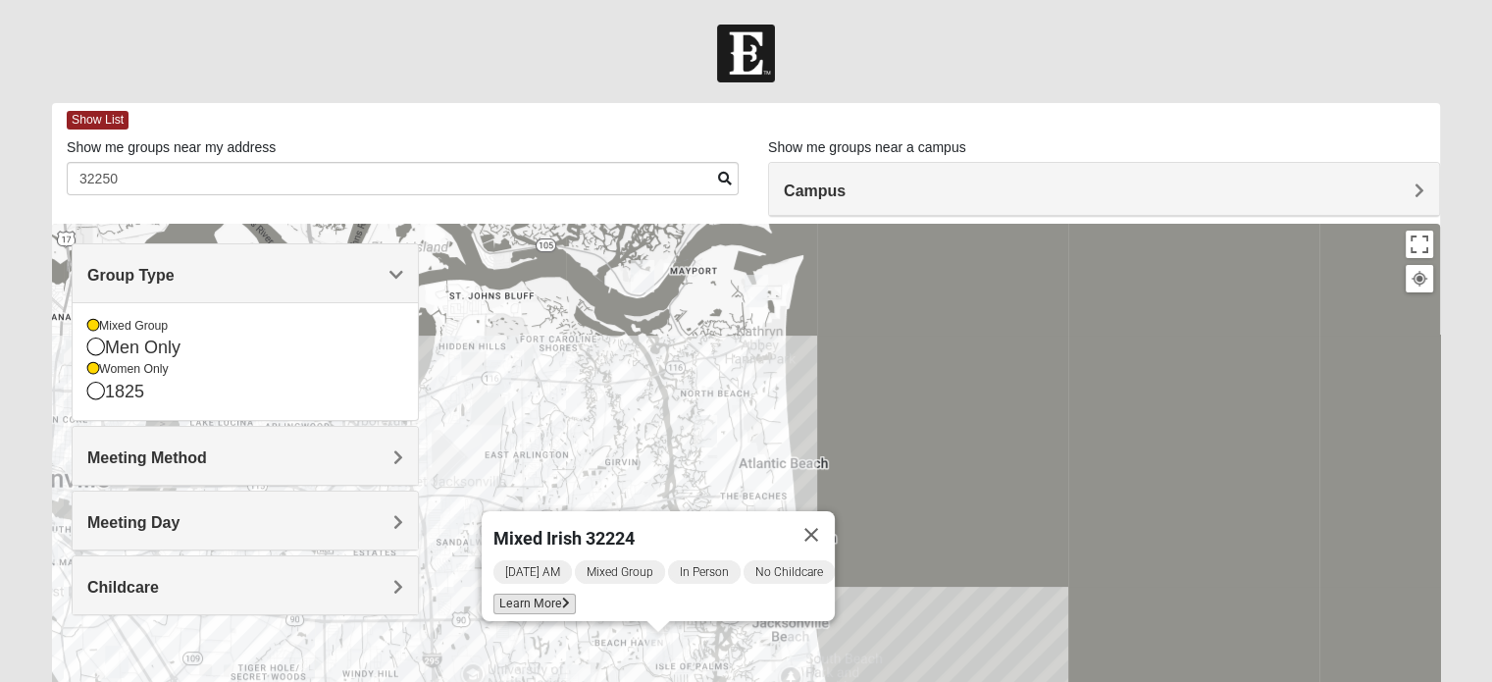
click at [562, 597] on icon at bounding box center [566, 603] width 8 height 12
